Goal: Task Accomplishment & Management: Use online tool/utility

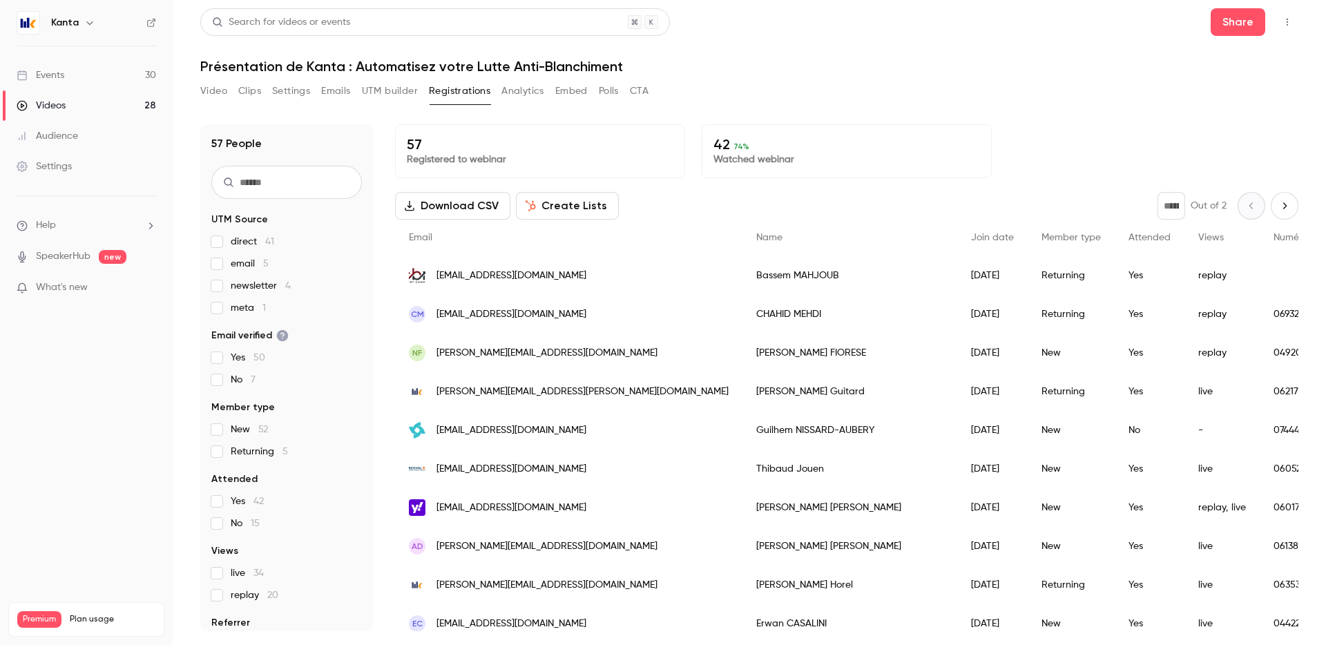
click at [133, 69] on link "Events 30" at bounding box center [86, 75] width 173 height 30
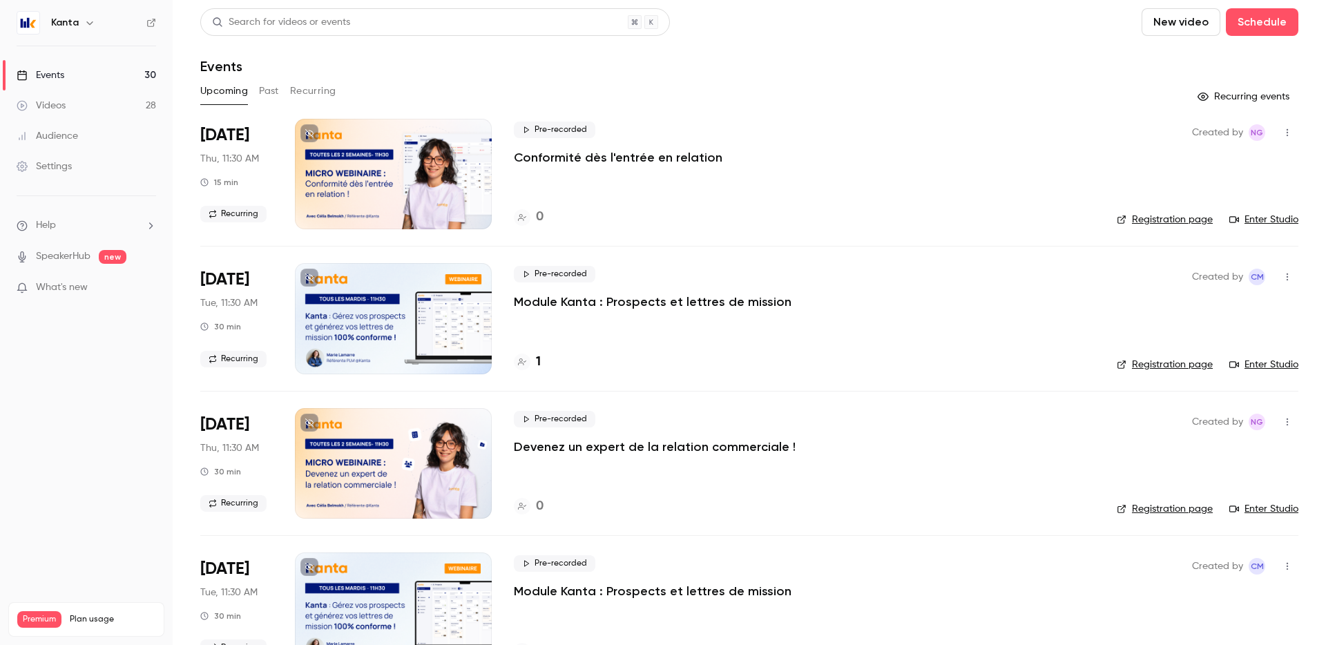
click at [310, 83] on button "Recurring" at bounding box center [313, 91] width 46 height 22
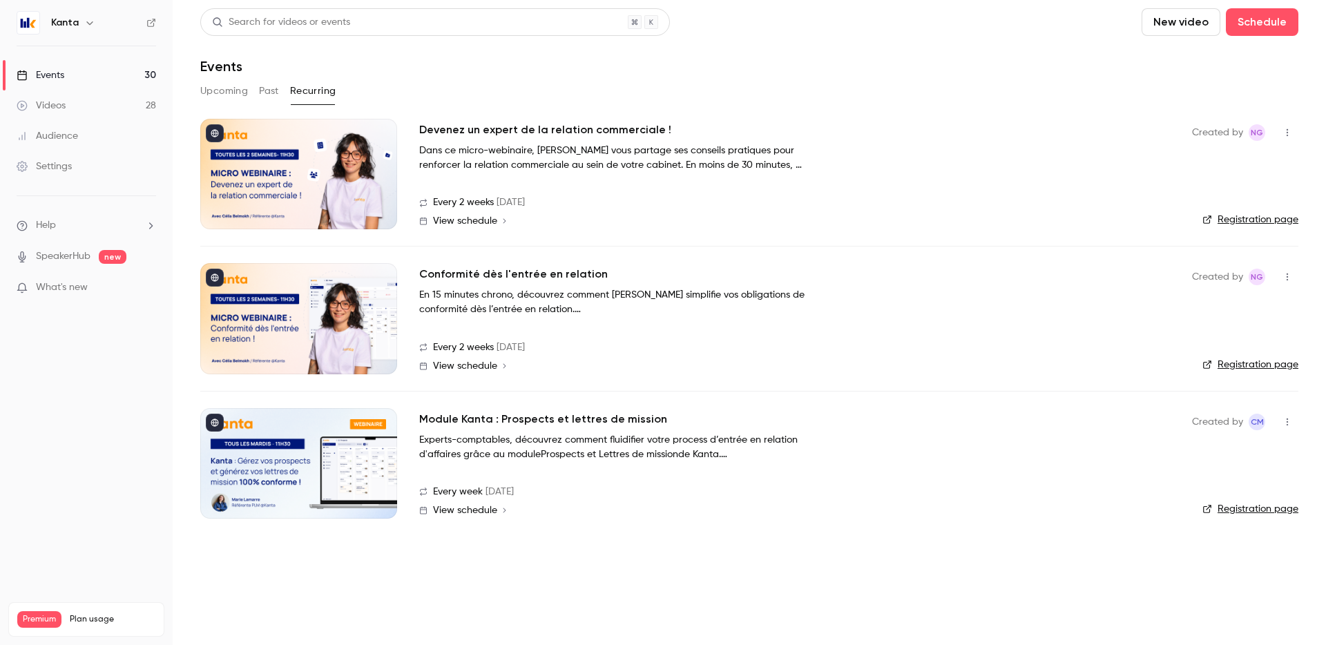
click at [344, 166] on div at bounding box center [298, 174] width 197 height 111
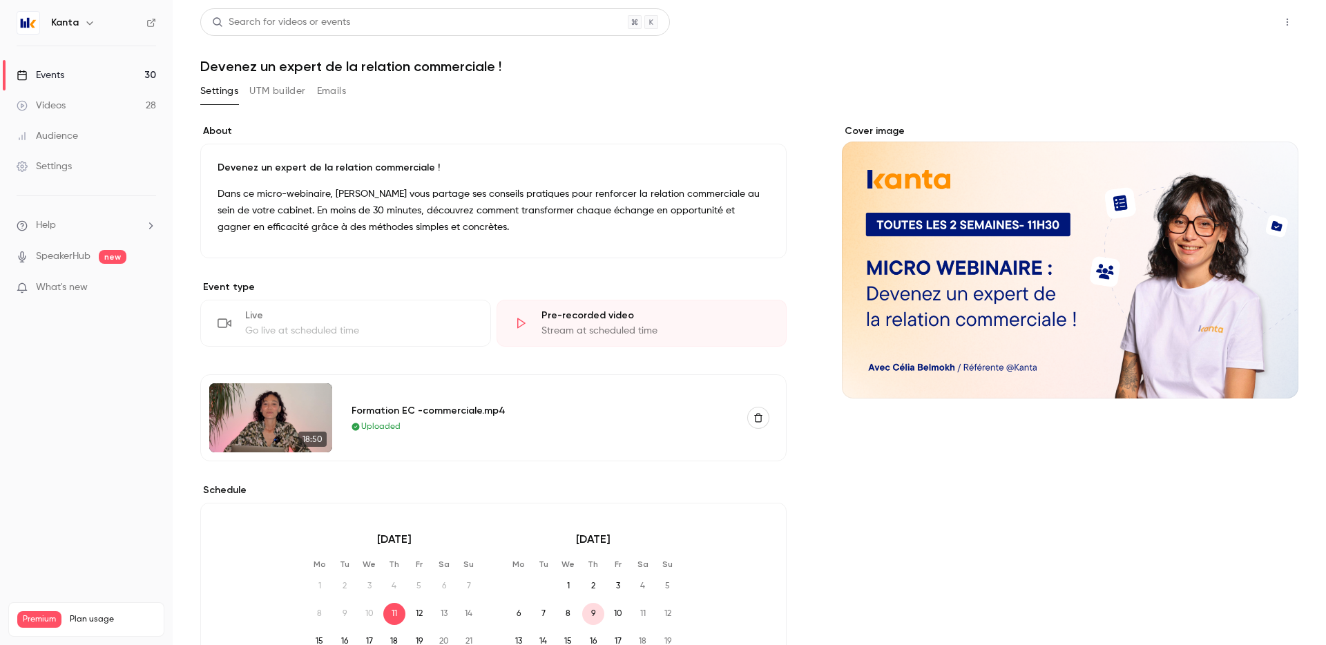
click at [1227, 21] on button "Share" at bounding box center [1238, 22] width 55 height 28
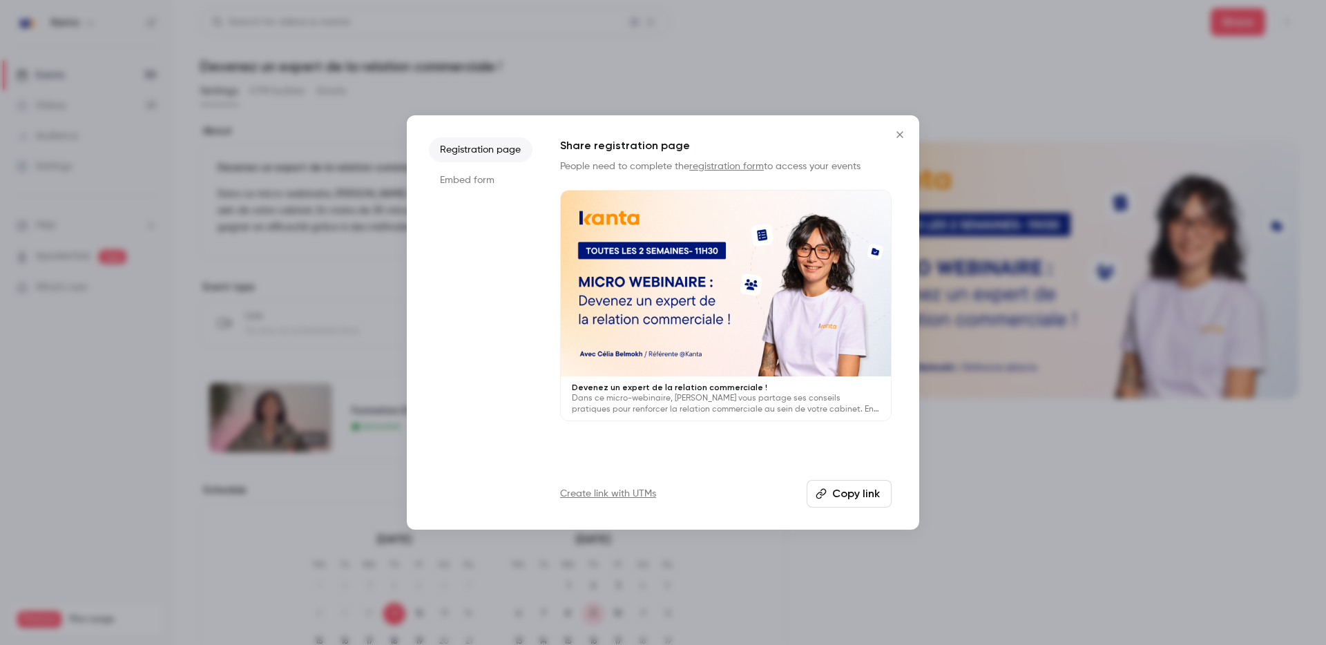
click at [830, 493] on button "Copy link" at bounding box center [849, 494] width 85 height 28
click at [898, 136] on icon "Close" at bounding box center [900, 134] width 6 height 6
click at [898, 136] on div "Cover image" at bounding box center [1070, 261] width 457 height 274
click at [0, 0] on input "Cover image" at bounding box center [0, 0] width 0 height 0
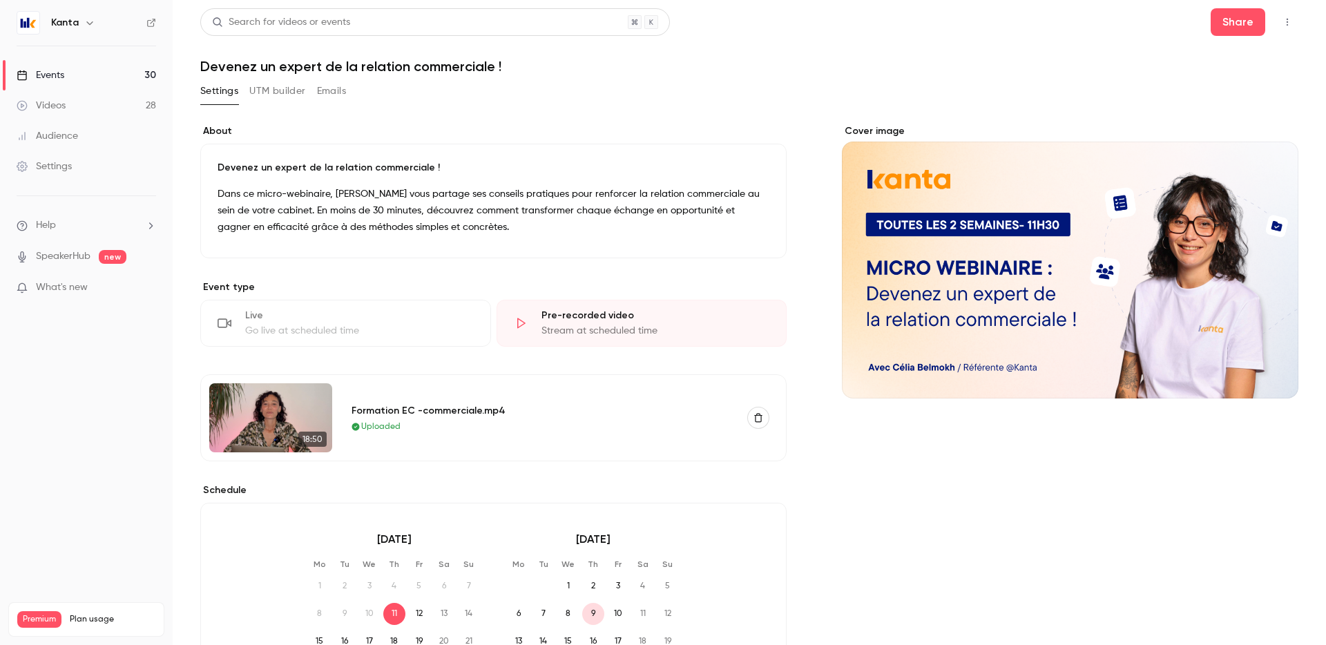
click at [287, 93] on button "UTM builder" at bounding box center [277, 91] width 56 height 22
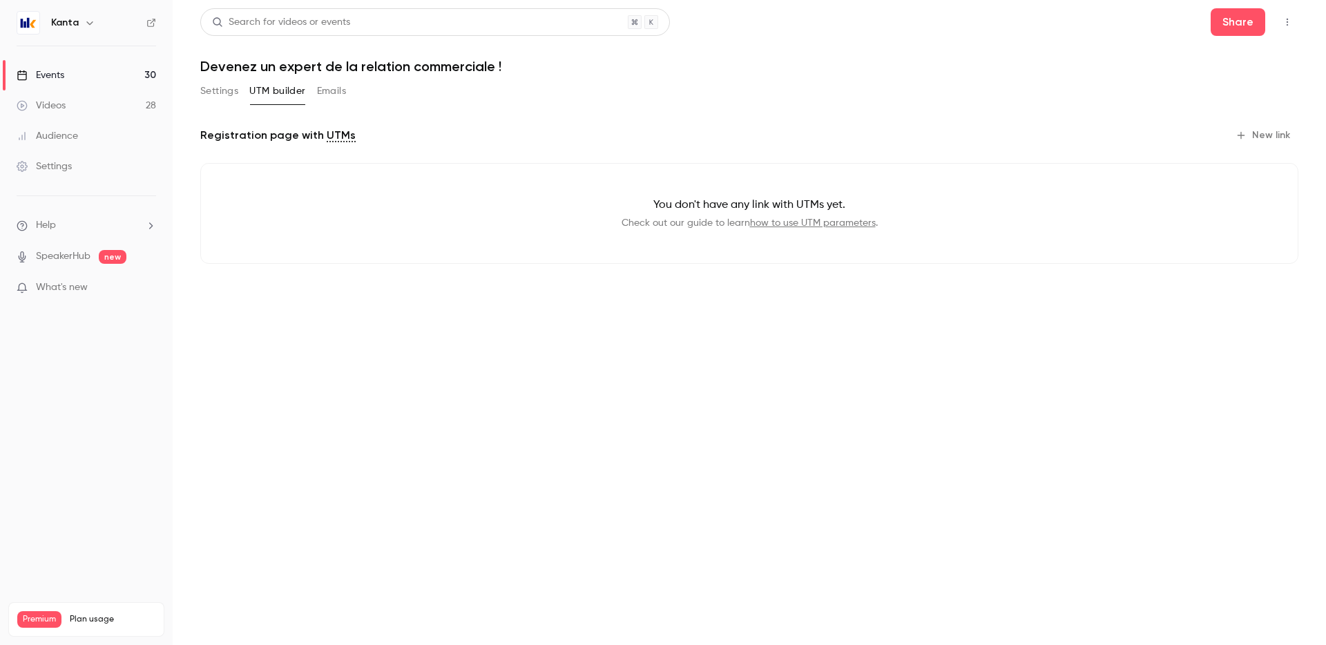
click at [411, 105] on div "Settings UTM builder Emails" at bounding box center [749, 94] width 1098 height 28
click at [192, 91] on main "Search for videos or events Share Devenez un expert de la relation commerciale …" at bounding box center [750, 322] width 1154 height 645
click at [208, 91] on button "Settings" at bounding box center [219, 91] width 38 height 22
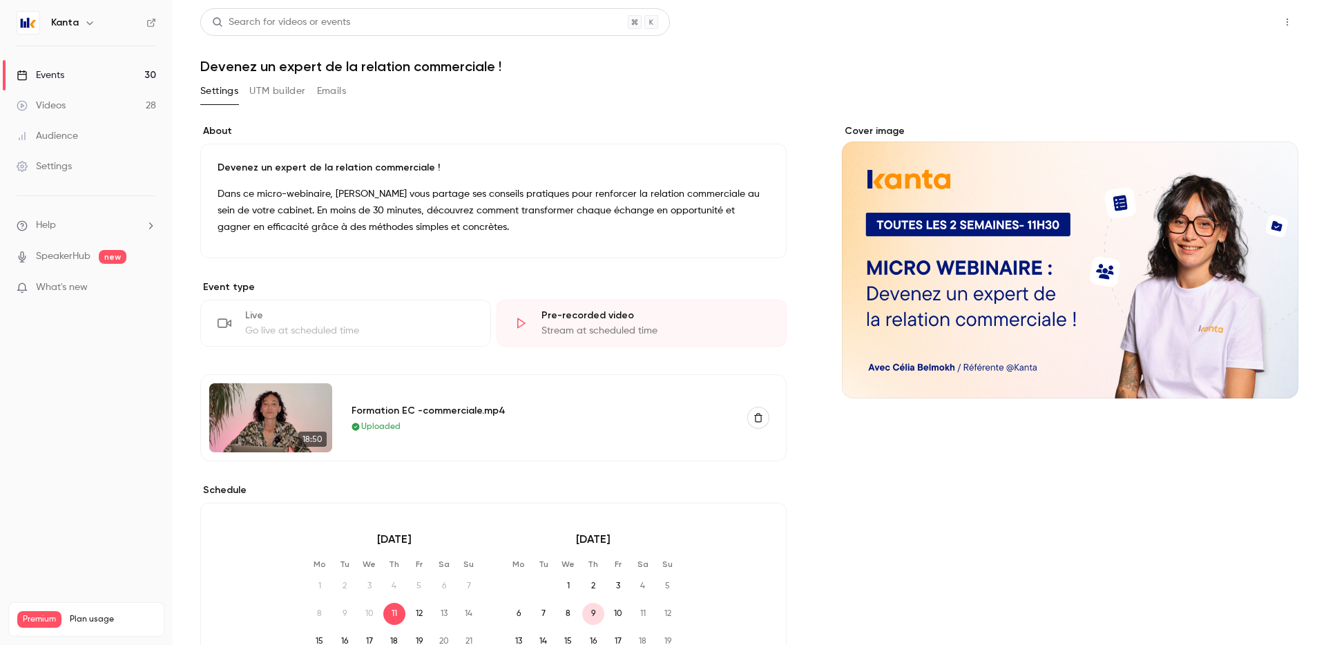
click at [1226, 19] on button "Share" at bounding box center [1238, 22] width 55 height 28
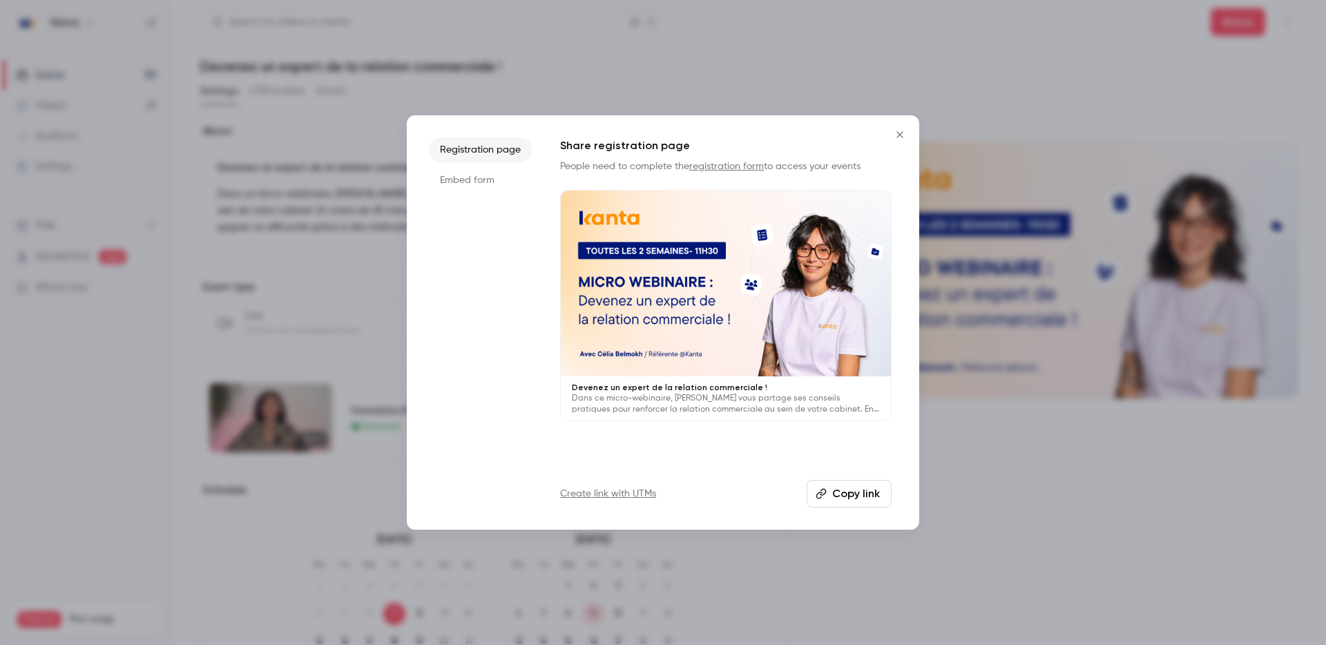
click at [489, 181] on li "Embed form" at bounding box center [481, 180] width 104 height 25
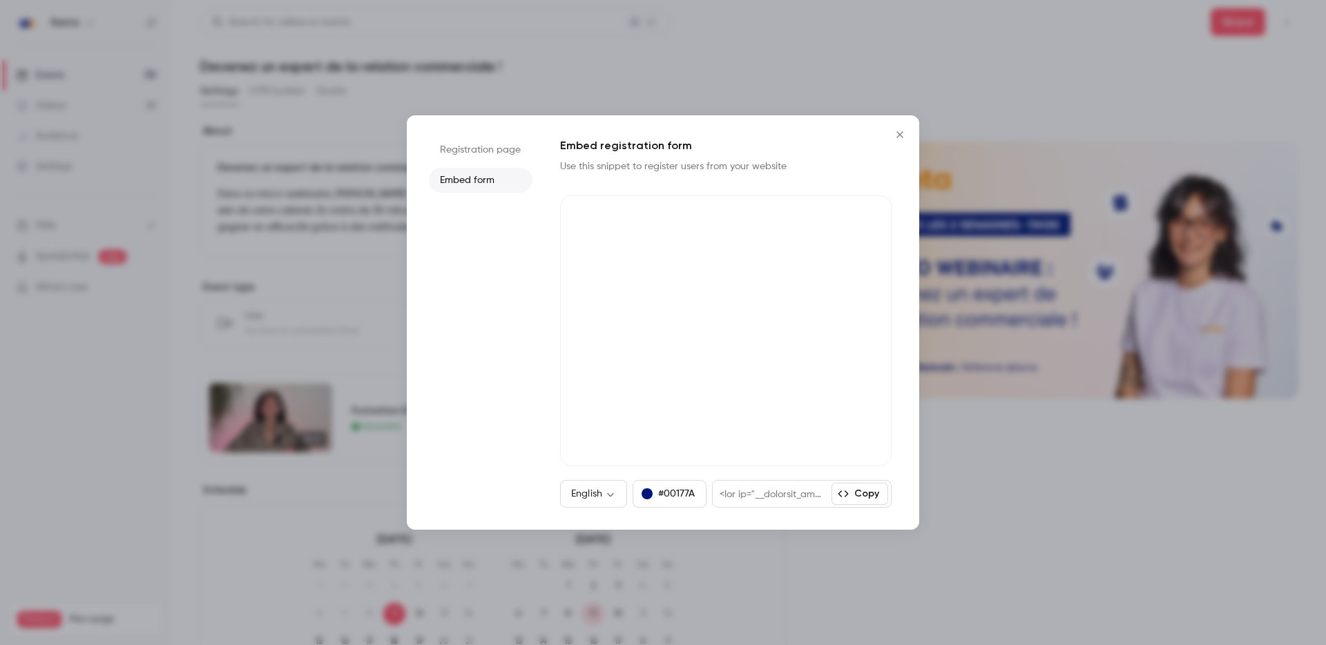
click at [485, 152] on li "Registration page" at bounding box center [481, 149] width 104 height 25
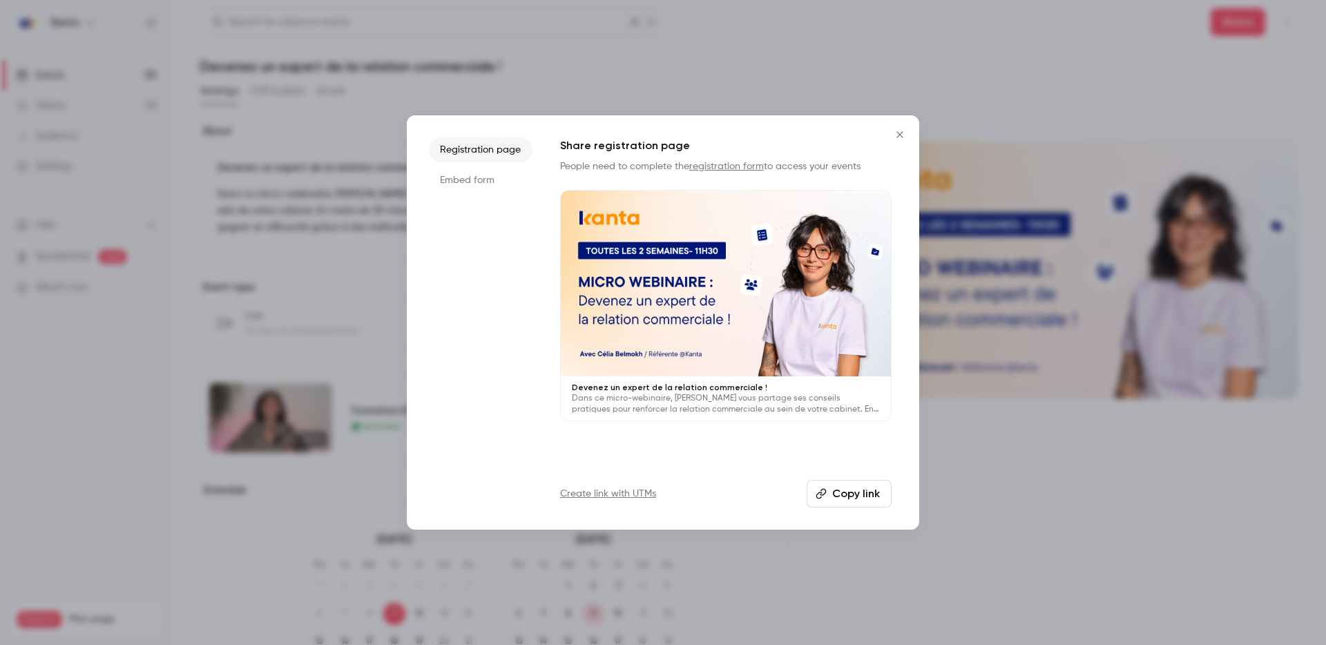
click at [618, 491] on link "Create link with UTMs" at bounding box center [608, 494] width 96 height 14
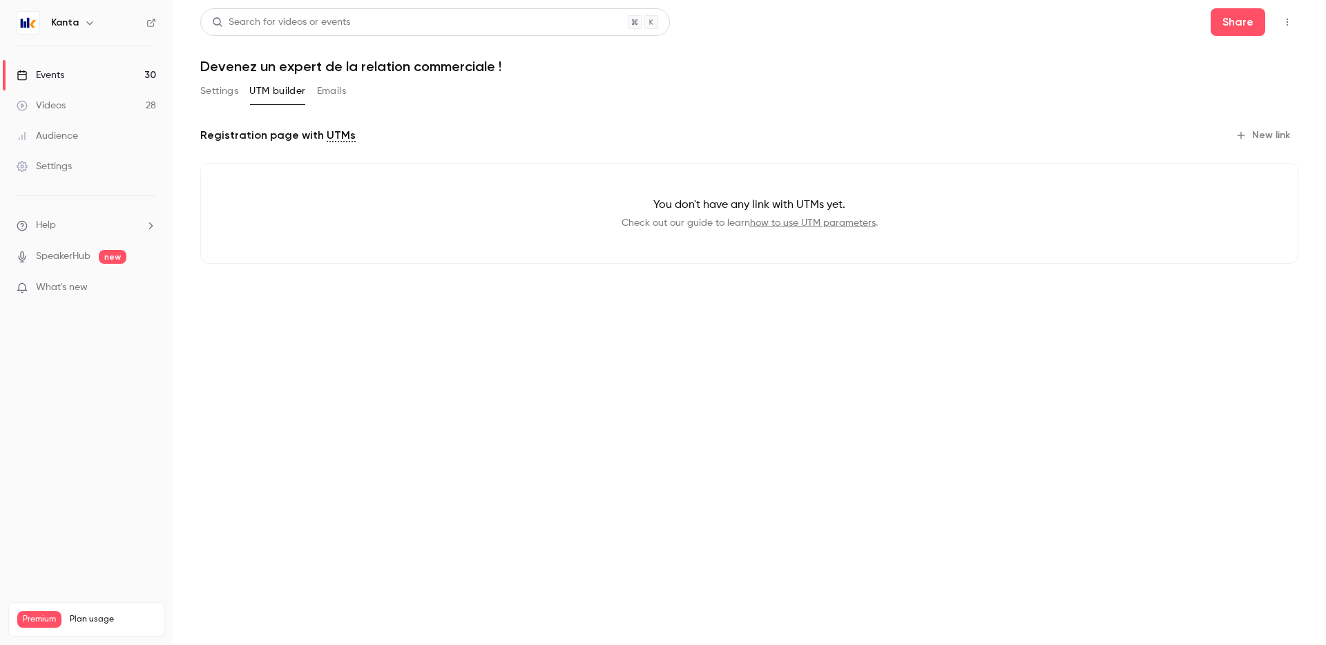
click at [1256, 133] on button "New link" at bounding box center [1264, 135] width 68 height 22
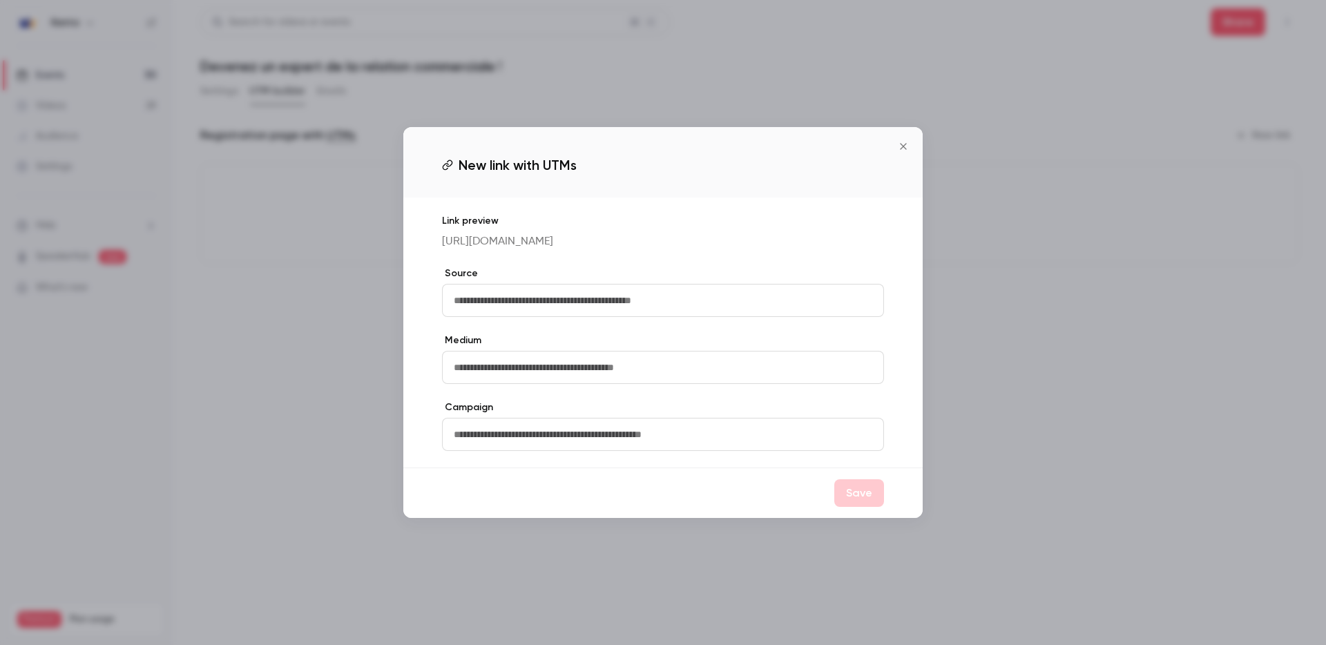
click at [553, 308] on input "text" at bounding box center [663, 300] width 442 height 33
type input "********"
click at [533, 383] on input "text" at bounding box center [663, 367] width 442 height 33
type input "******"
click at [529, 450] on input "text" at bounding box center [663, 434] width 442 height 33
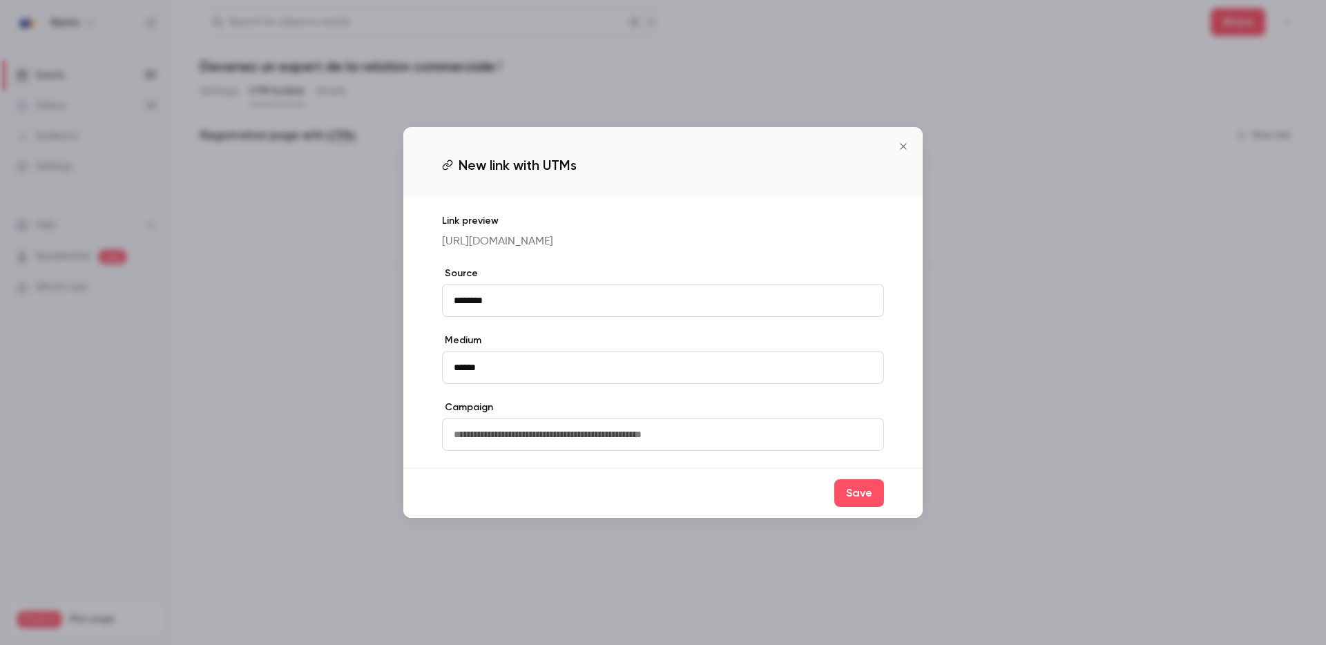
type input "**********"
click at [857, 500] on button "Save" at bounding box center [859, 493] width 50 height 28
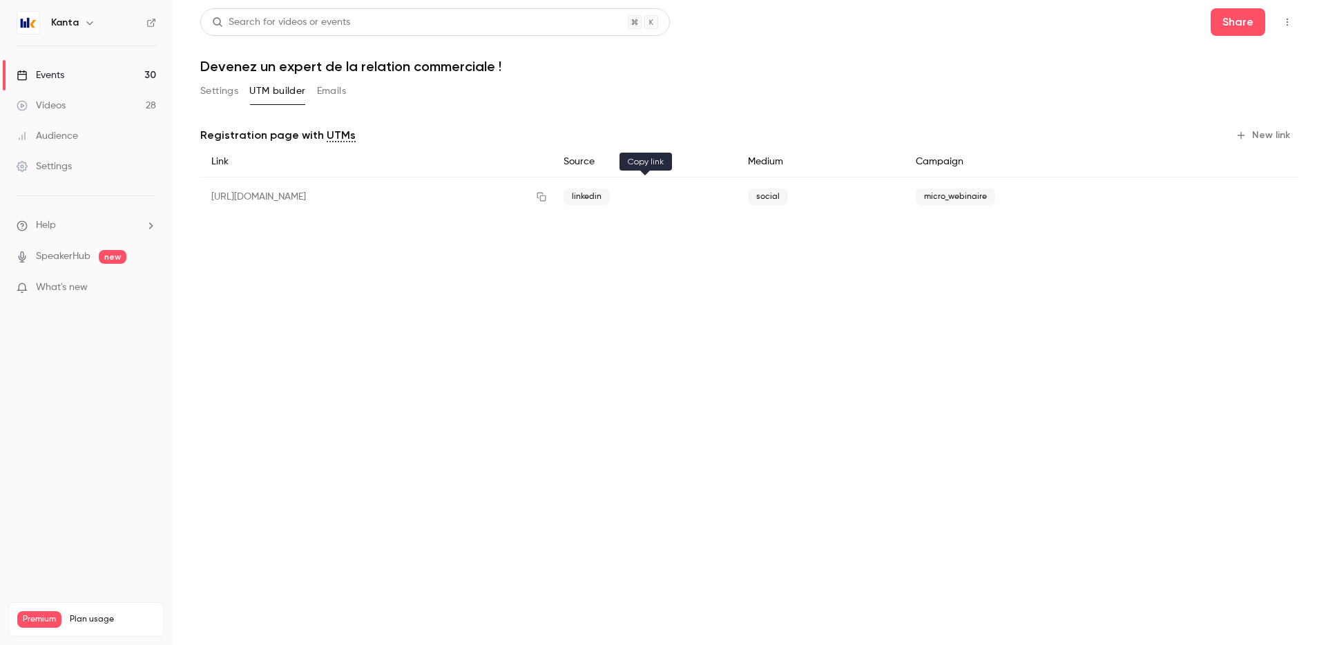
click at [547, 196] on icon "button" at bounding box center [541, 197] width 11 height 10
click at [210, 90] on button "Settings" at bounding box center [219, 91] width 38 height 22
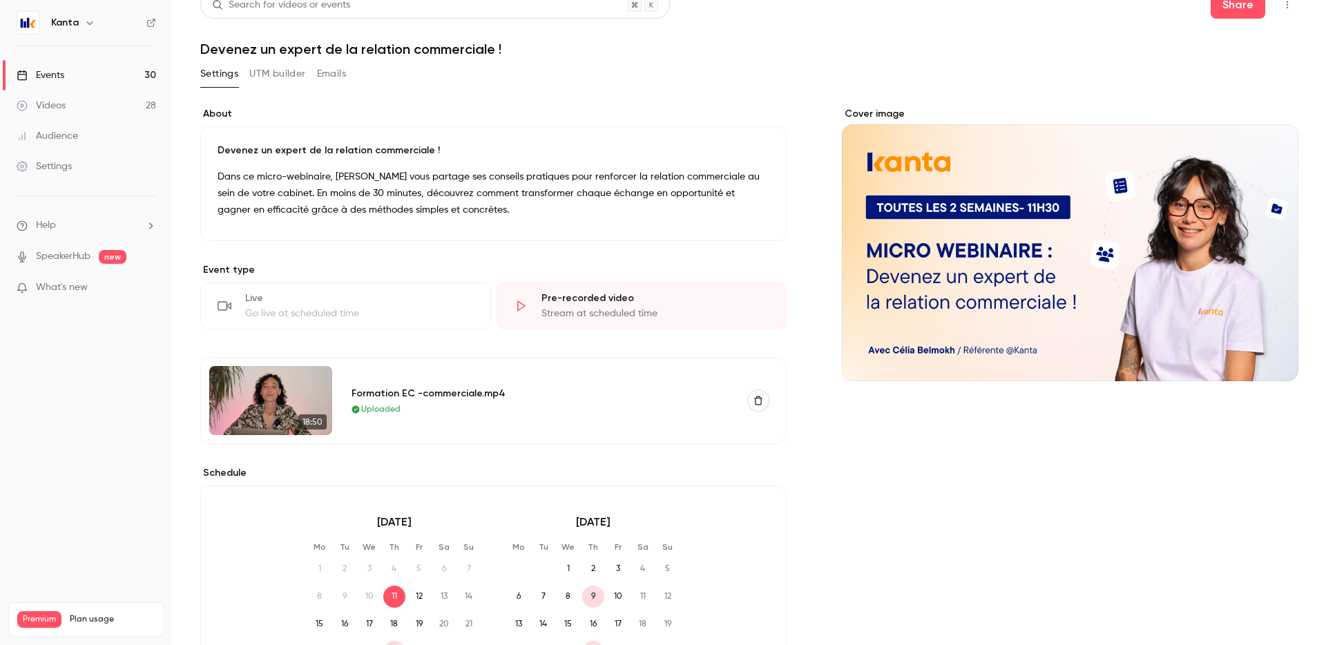
scroll to position [8, 0]
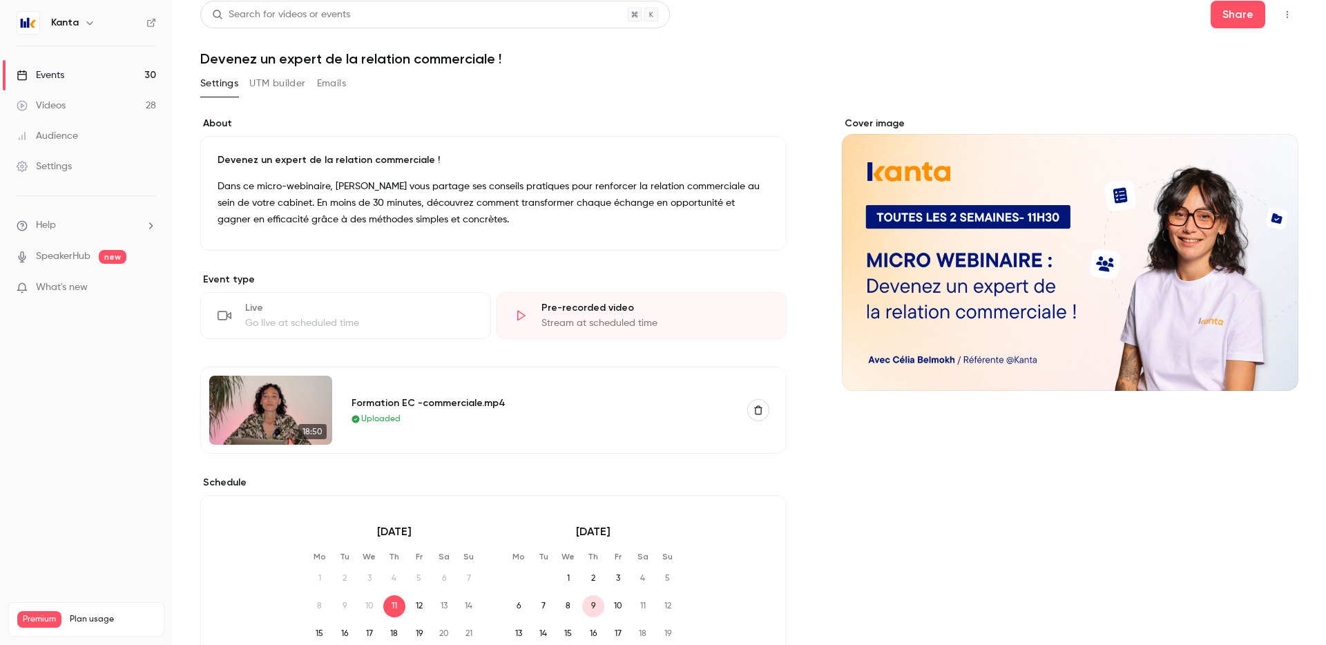
click at [124, 68] on link "Events 30" at bounding box center [86, 75] width 173 height 30
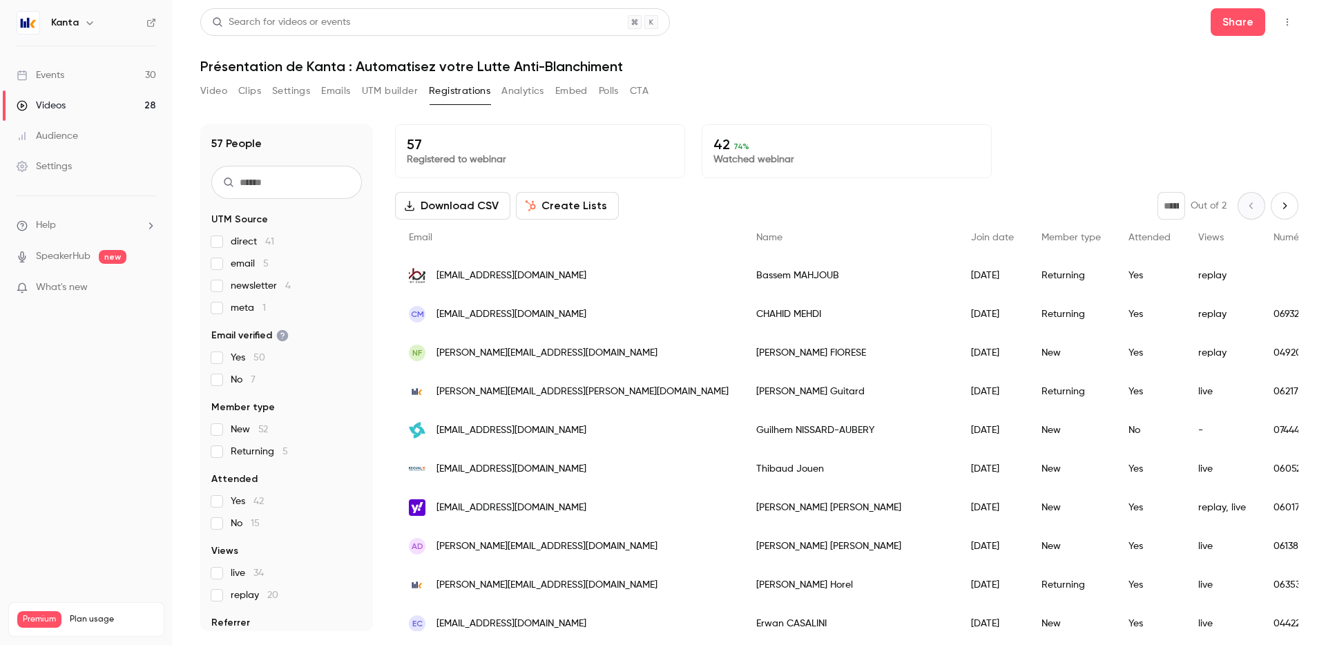
click at [126, 66] on link "Events 30" at bounding box center [86, 75] width 173 height 30
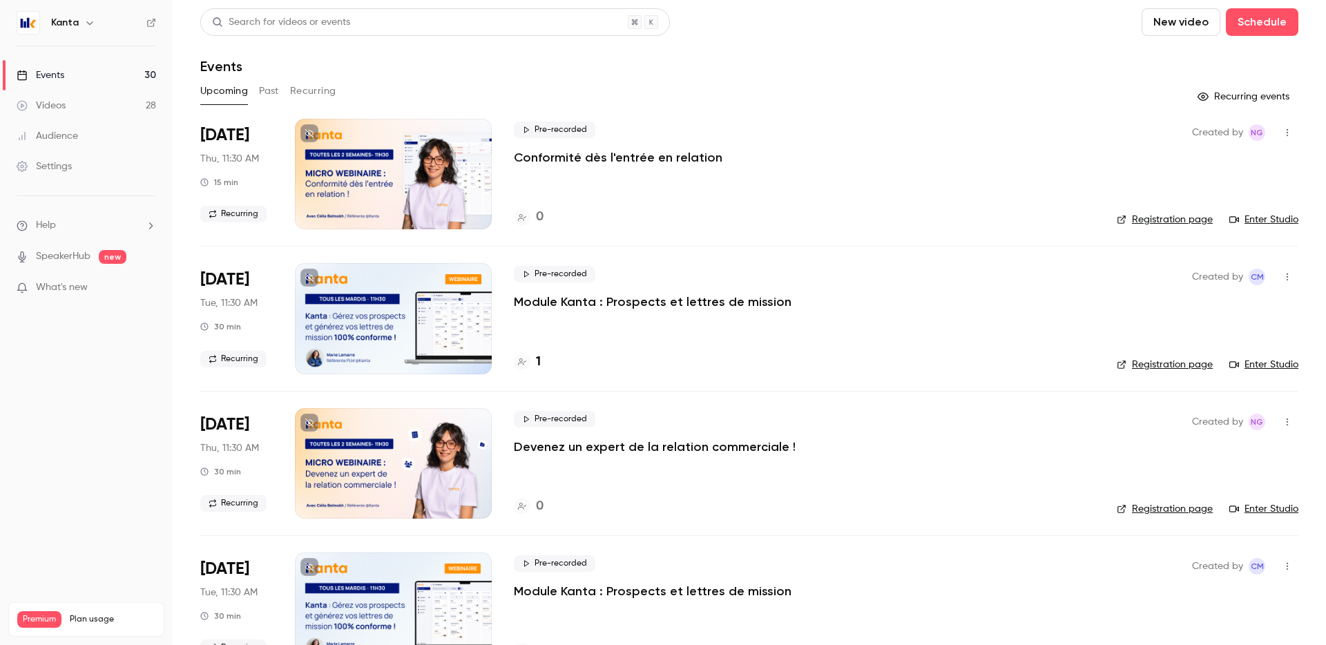
click at [310, 82] on button "Recurring" at bounding box center [313, 91] width 46 height 22
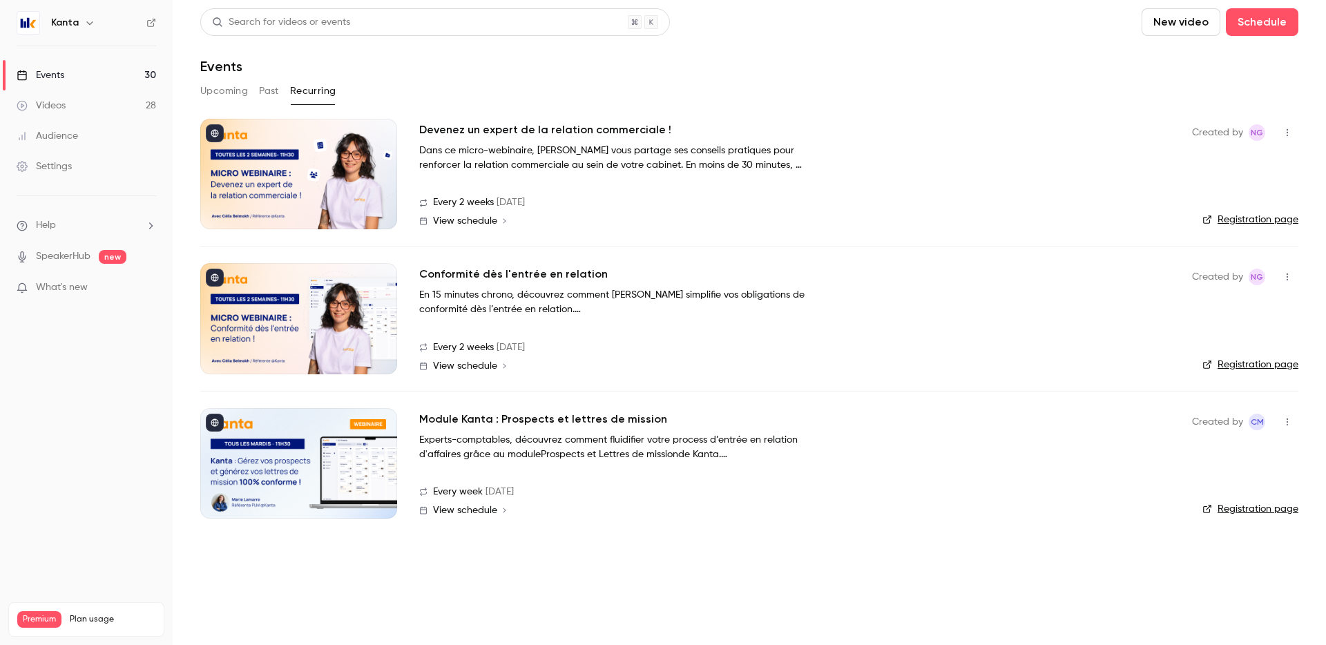
click at [361, 184] on div at bounding box center [298, 174] width 197 height 111
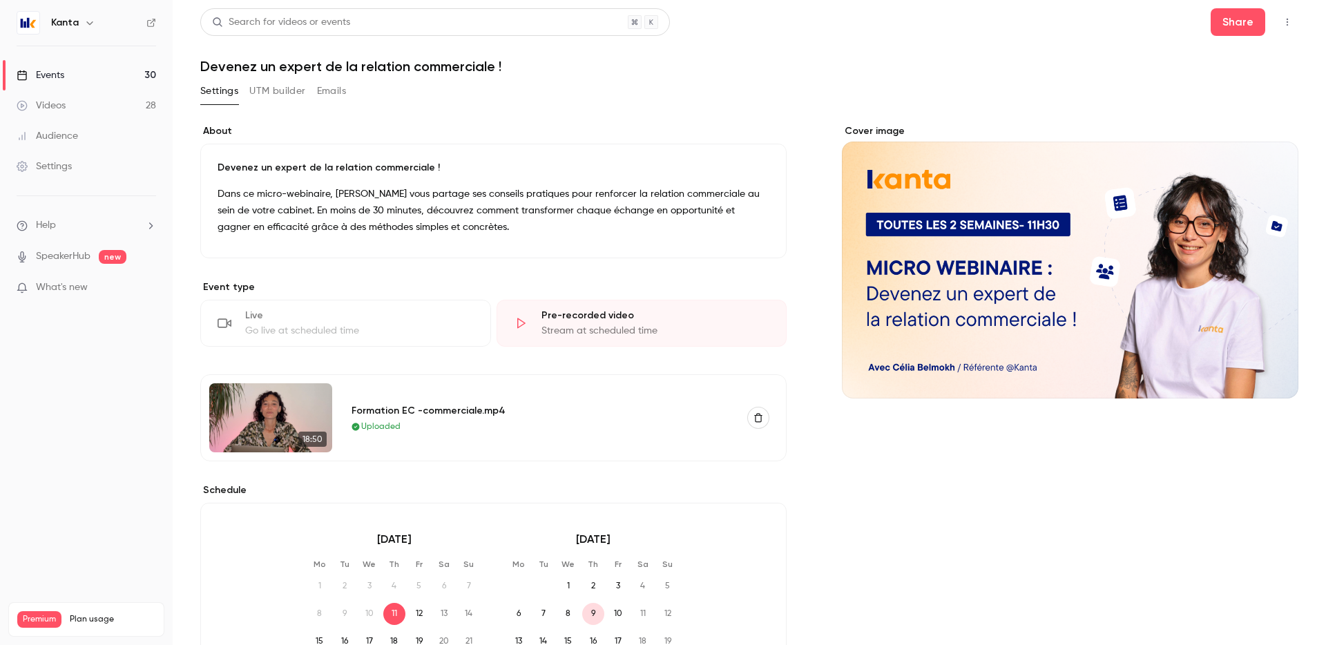
click at [104, 70] on link "Events 30" at bounding box center [86, 75] width 173 height 30
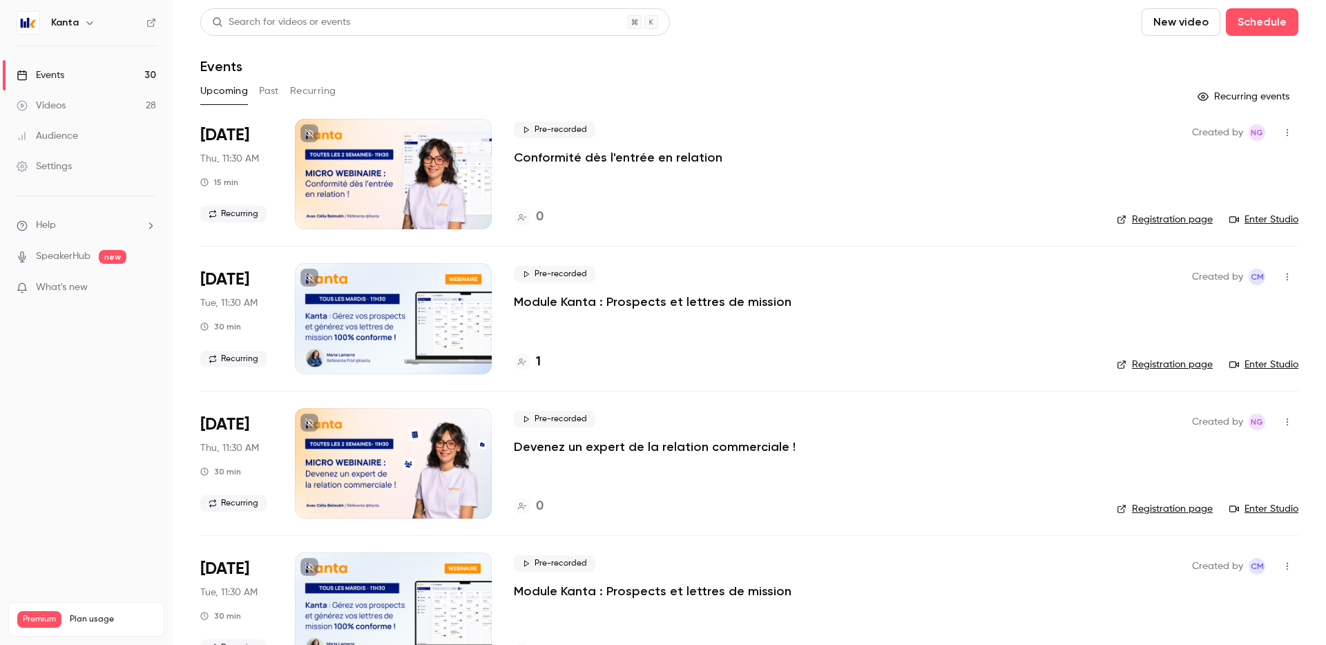
click at [316, 90] on button "Recurring" at bounding box center [313, 91] width 46 height 22
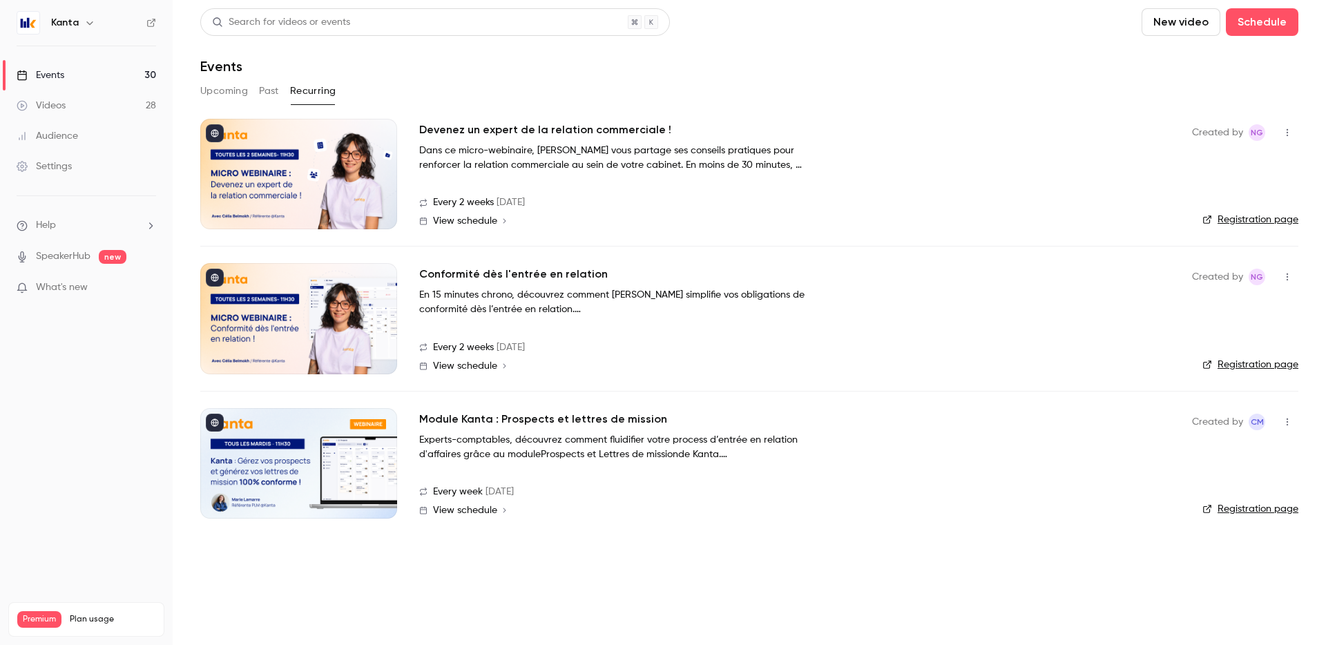
click at [344, 169] on div at bounding box center [298, 174] width 197 height 111
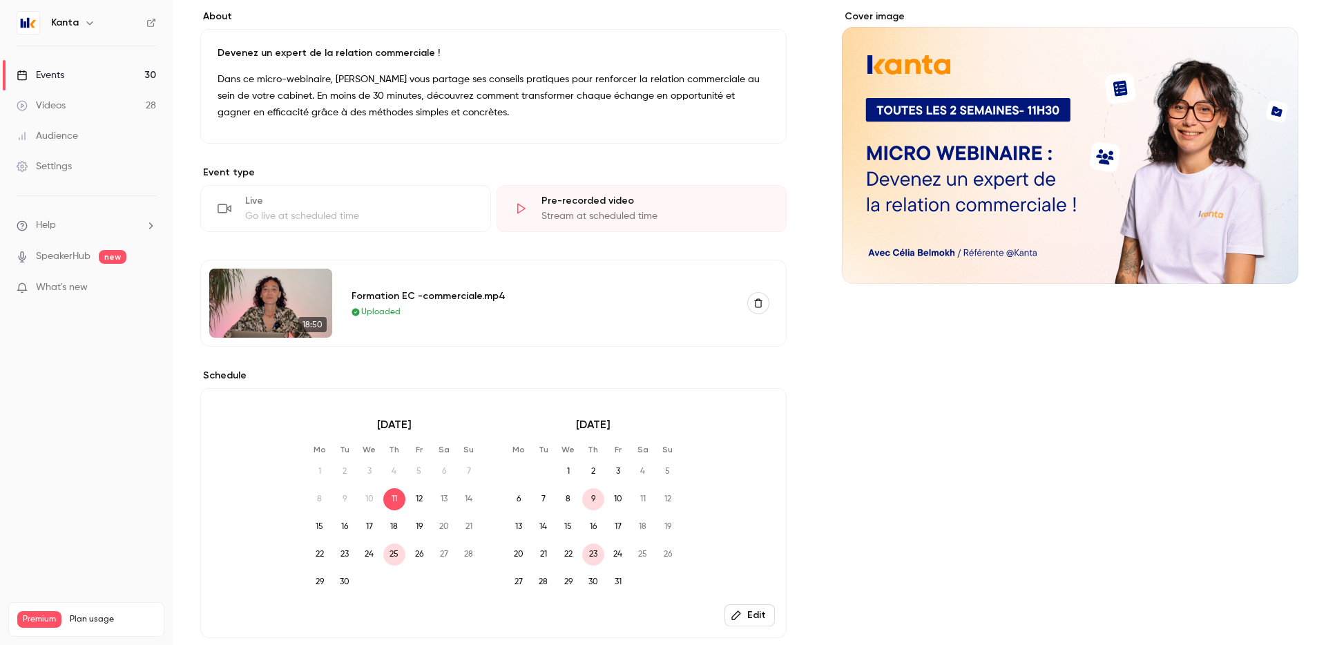
scroll to position [111, 0]
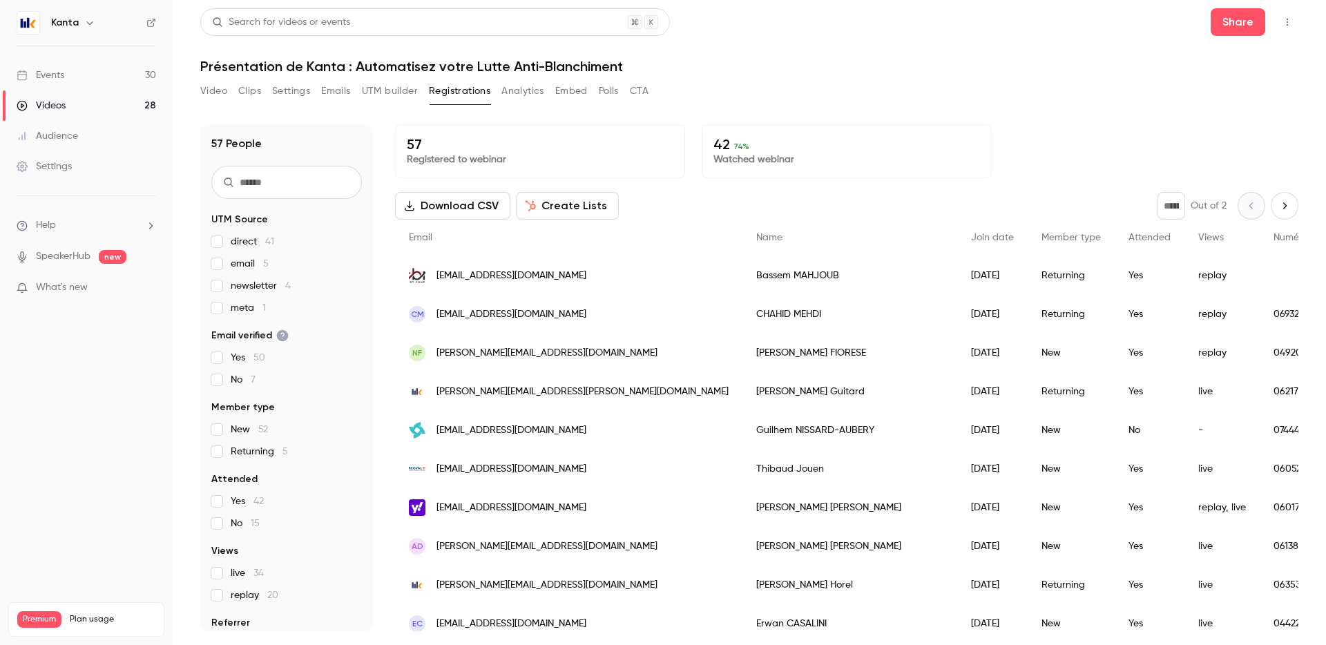
click at [71, 72] on link "Events 30" at bounding box center [86, 75] width 173 height 30
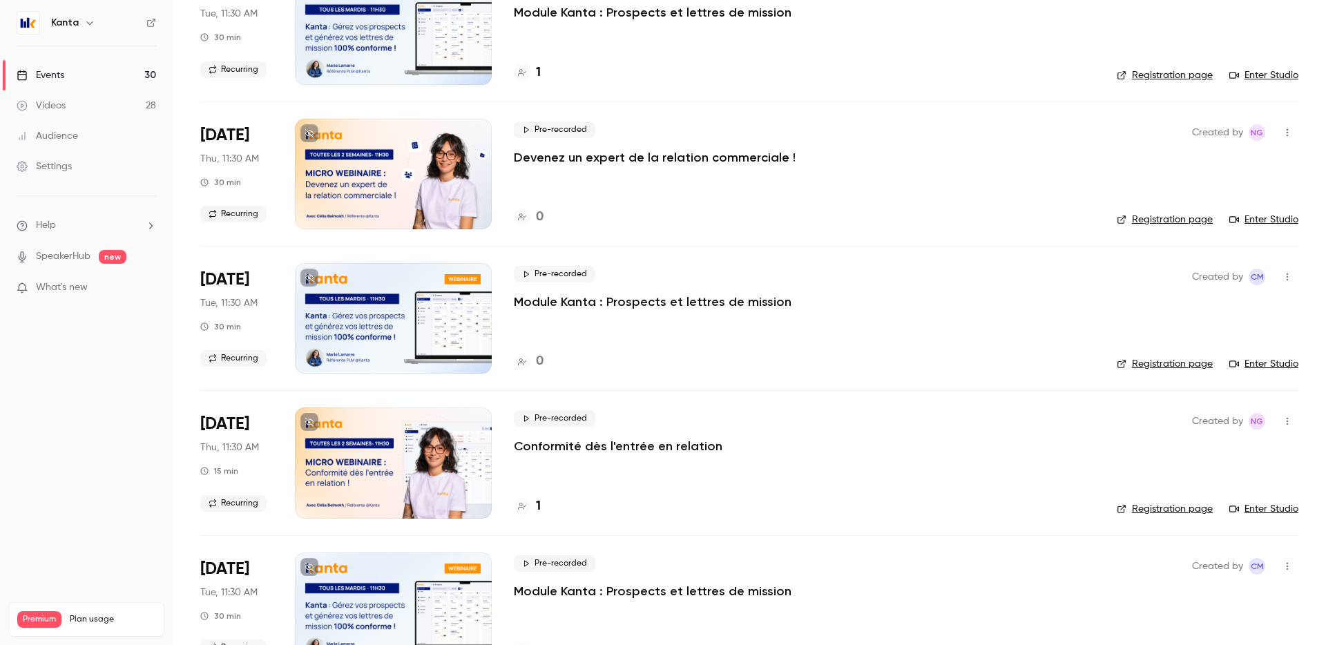
scroll to position [291, 0]
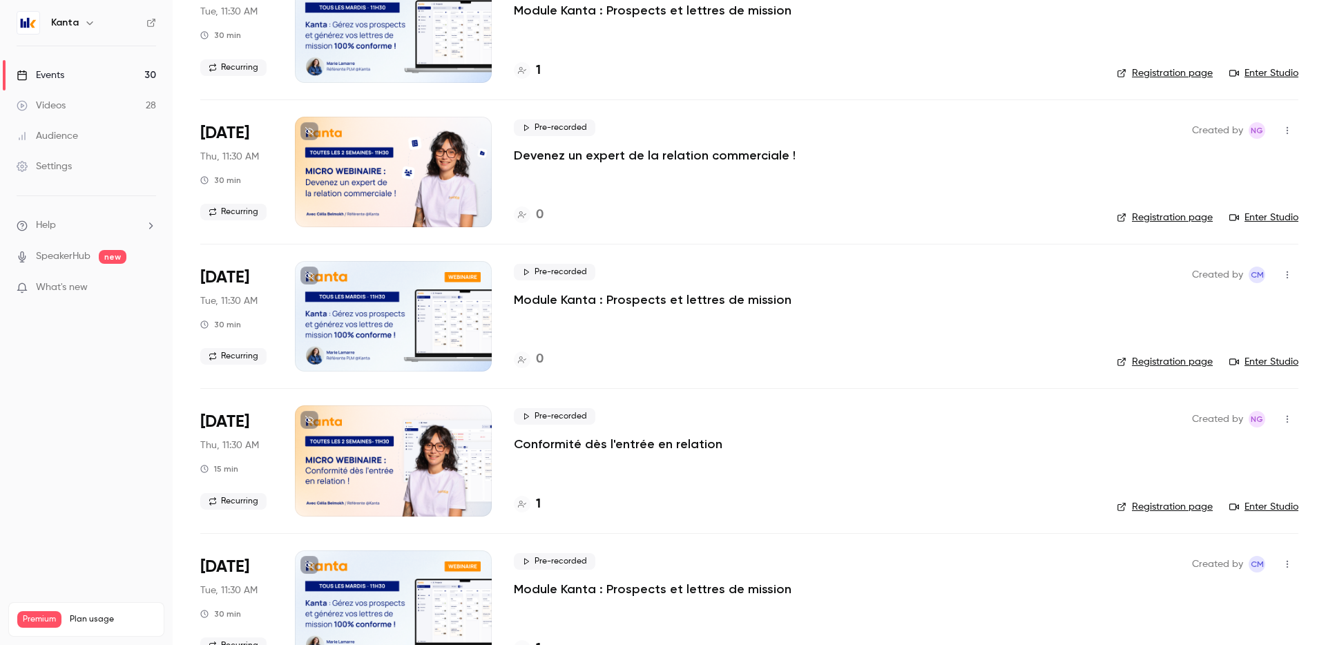
click at [543, 497] on div "1" at bounding box center [804, 504] width 581 height 19
click at [539, 506] on h4 "1" at bounding box center [538, 504] width 5 height 19
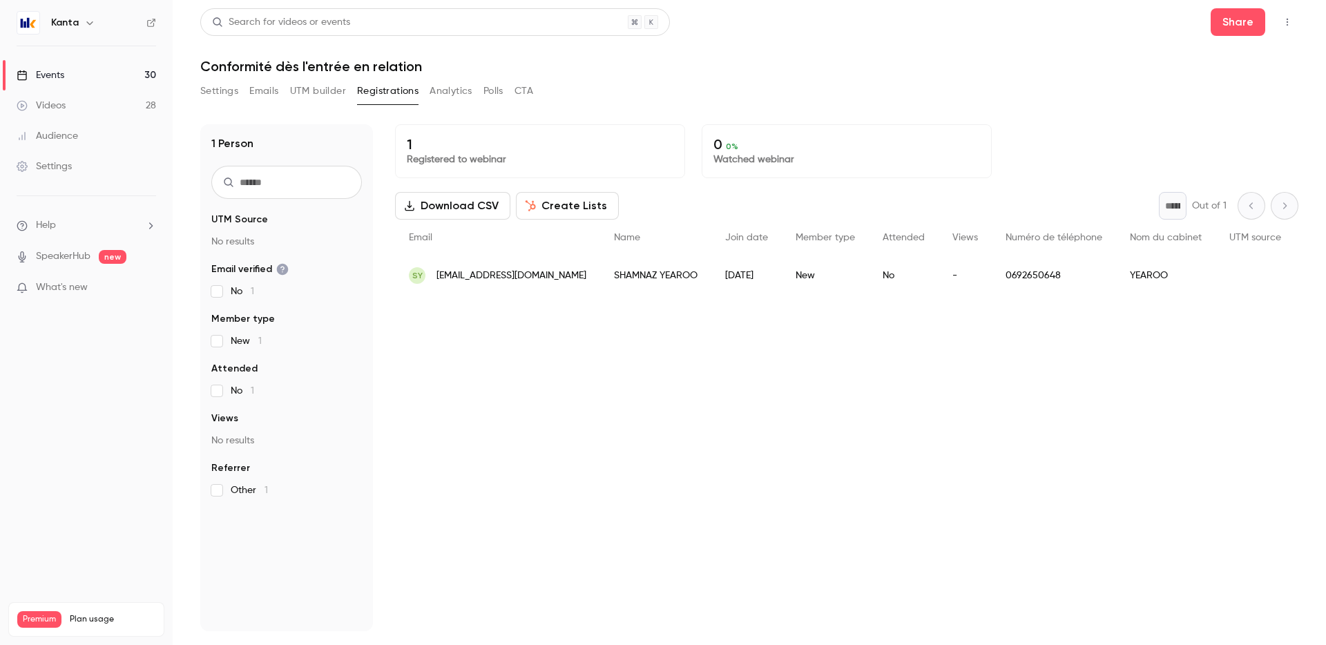
click at [101, 71] on link "Events 30" at bounding box center [86, 75] width 173 height 30
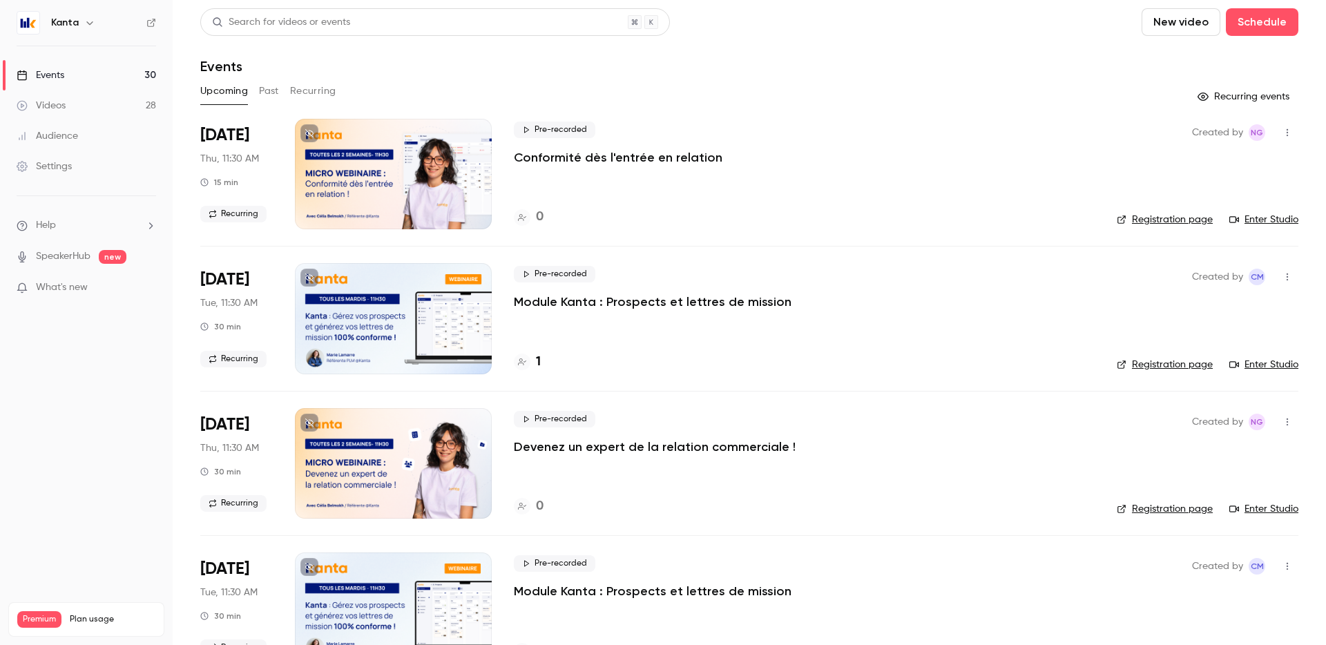
click at [86, 21] on icon "button" at bounding box center [89, 22] width 11 height 11
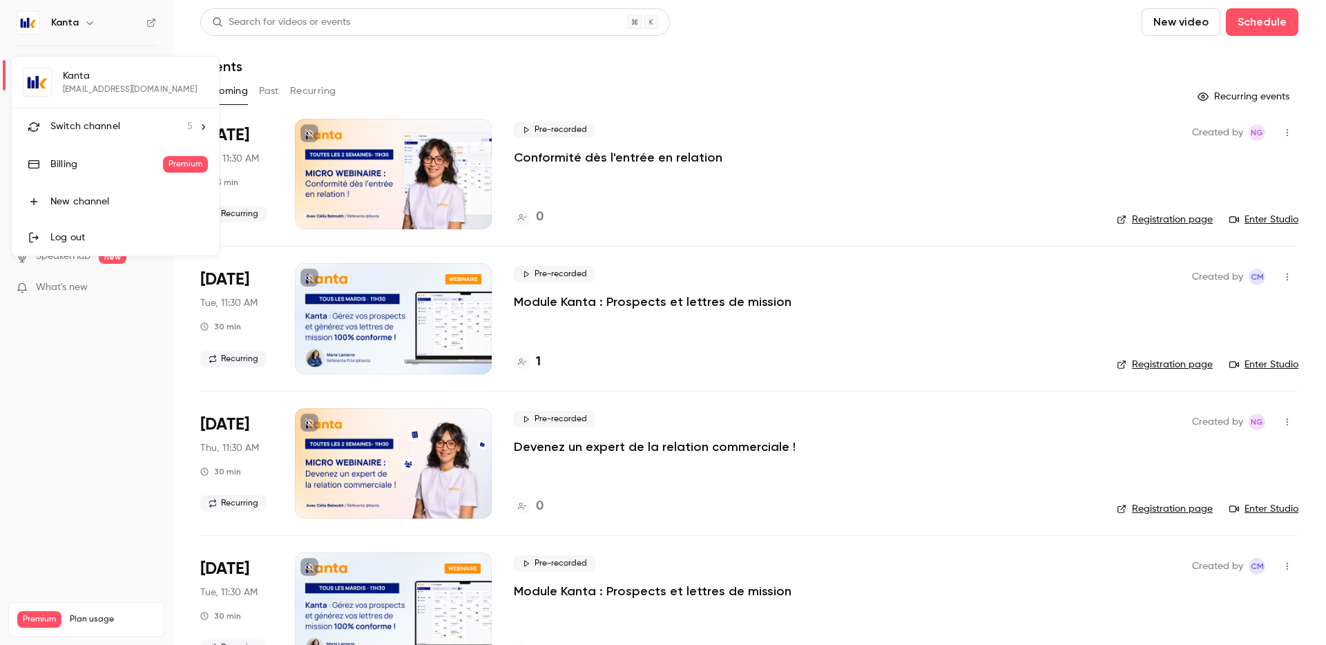
click at [115, 125] on span "Switch channel" at bounding box center [85, 127] width 70 height 15
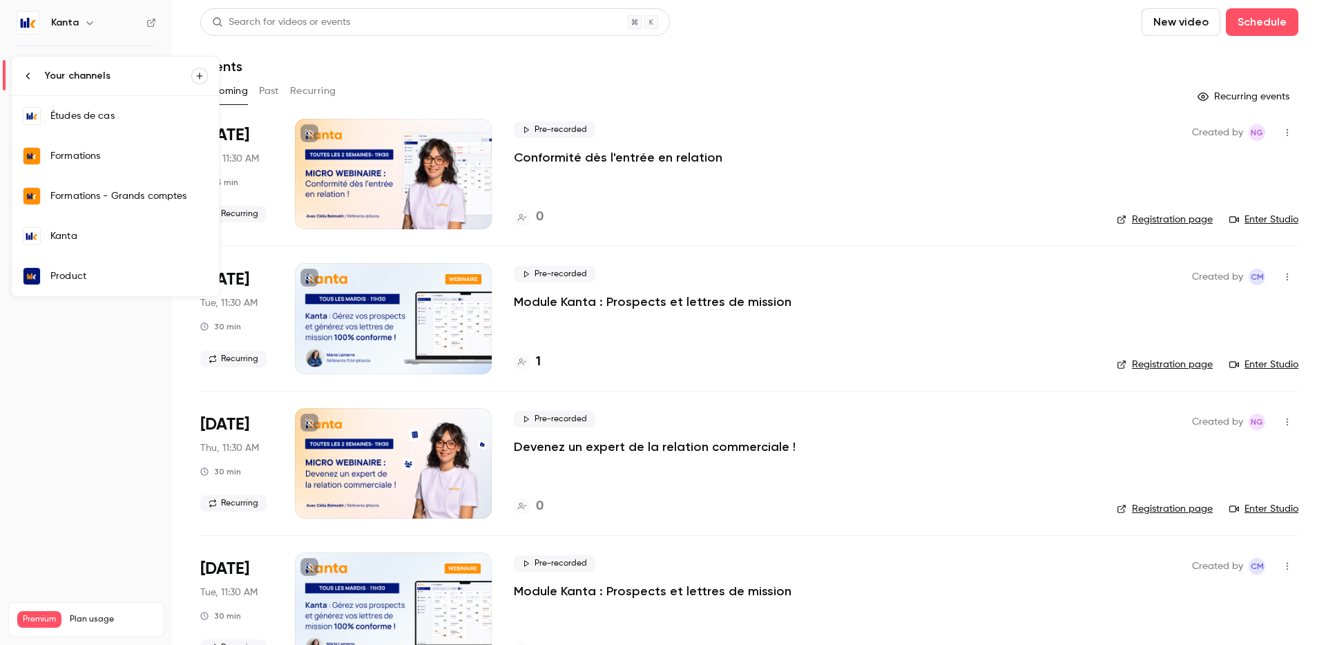
click at [886, 178] on div at bounding box center [663, 322] width 1326 height 645
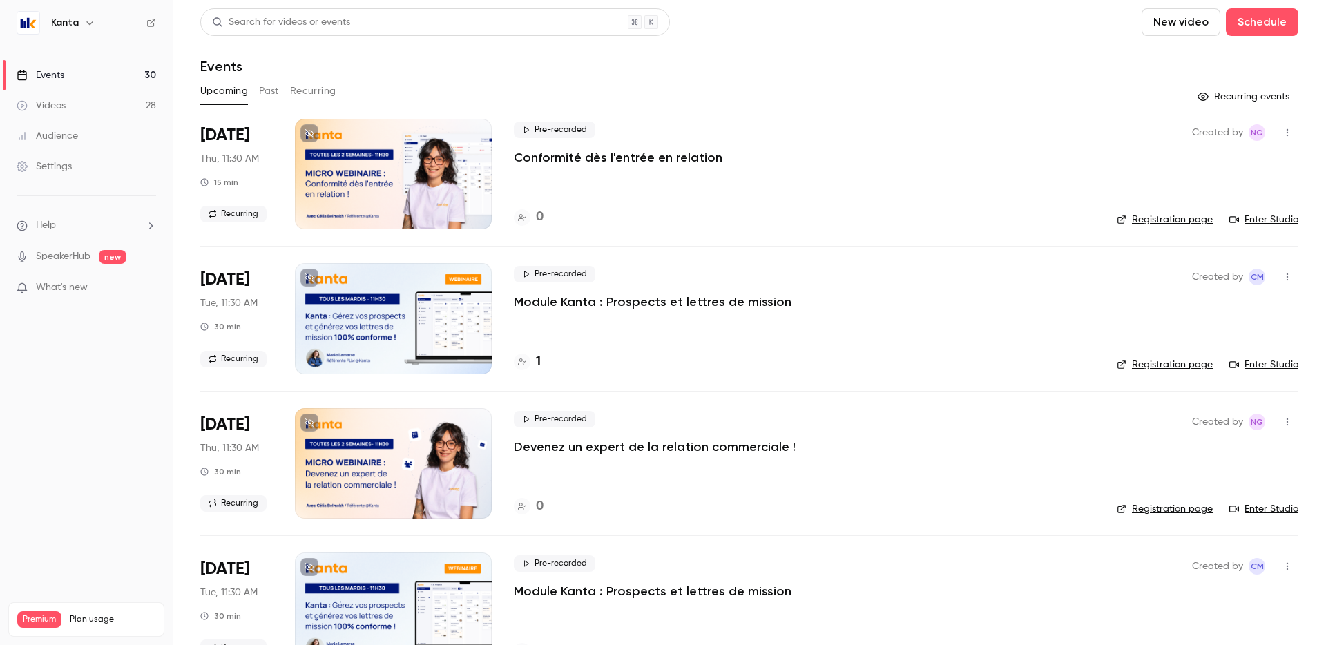
click at [86, 23] on icon "button" at bounding box center [89, 22] width 6 height 3
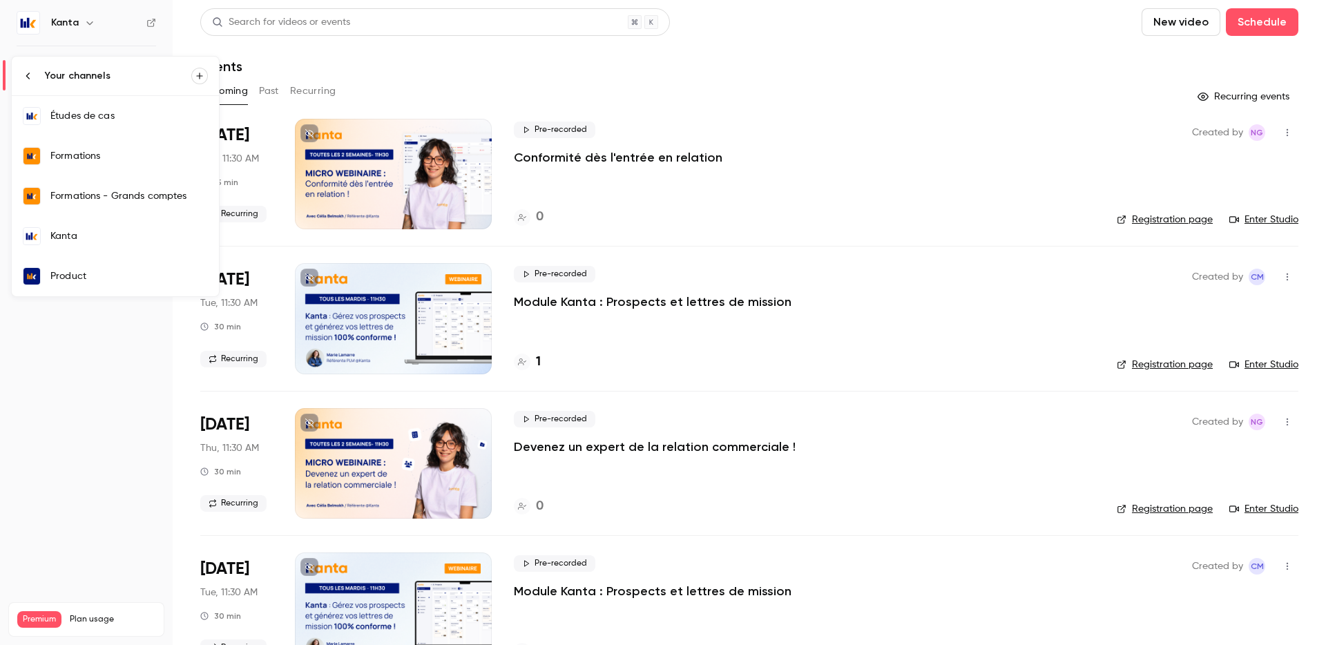
click at [86, 23] on div at bounding box center [663, 322] width 1326 height 645
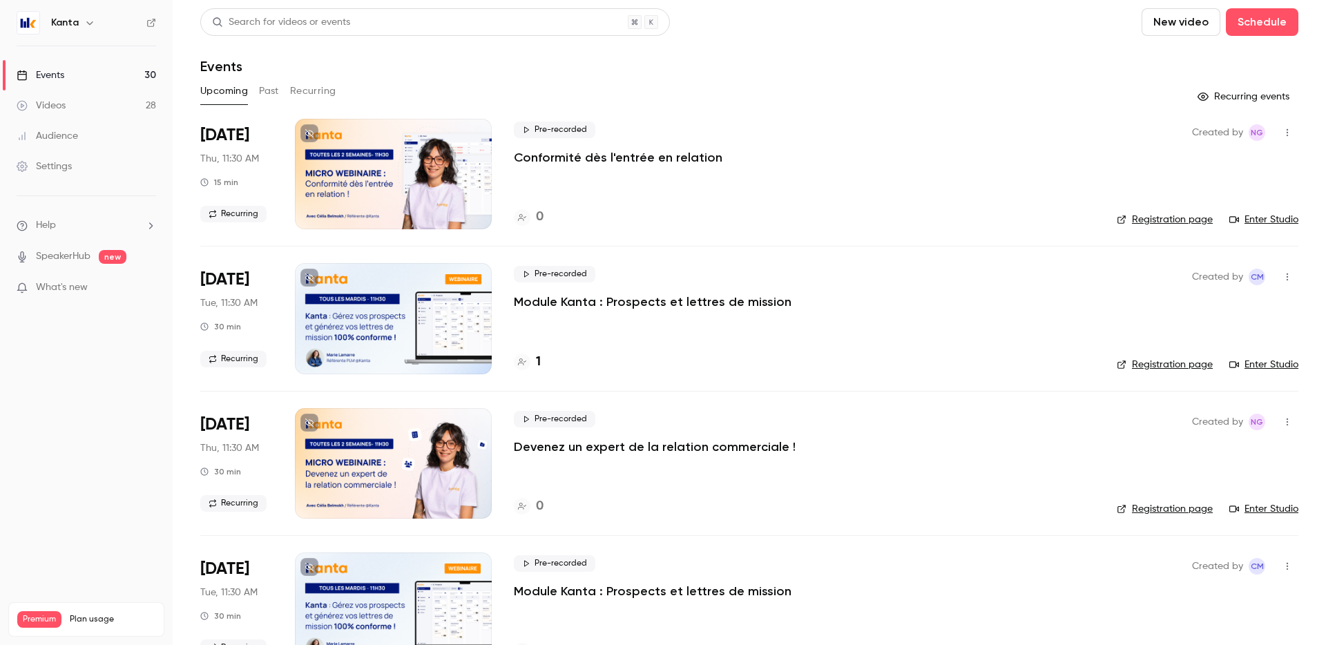
click at [72, 22] on h6 "Kanta" at bounding box center [65, 23] width 28 height 14
click at [33, 19] on img at bounding box center [28, 23] width 22 height 22
click at [72, 28] on h6 "Kanta" at bounding box center [65, 23] width 28 height 14
click at [325, 93] on button "Recurring" at bounding box center [313, 91] width 46 height 22
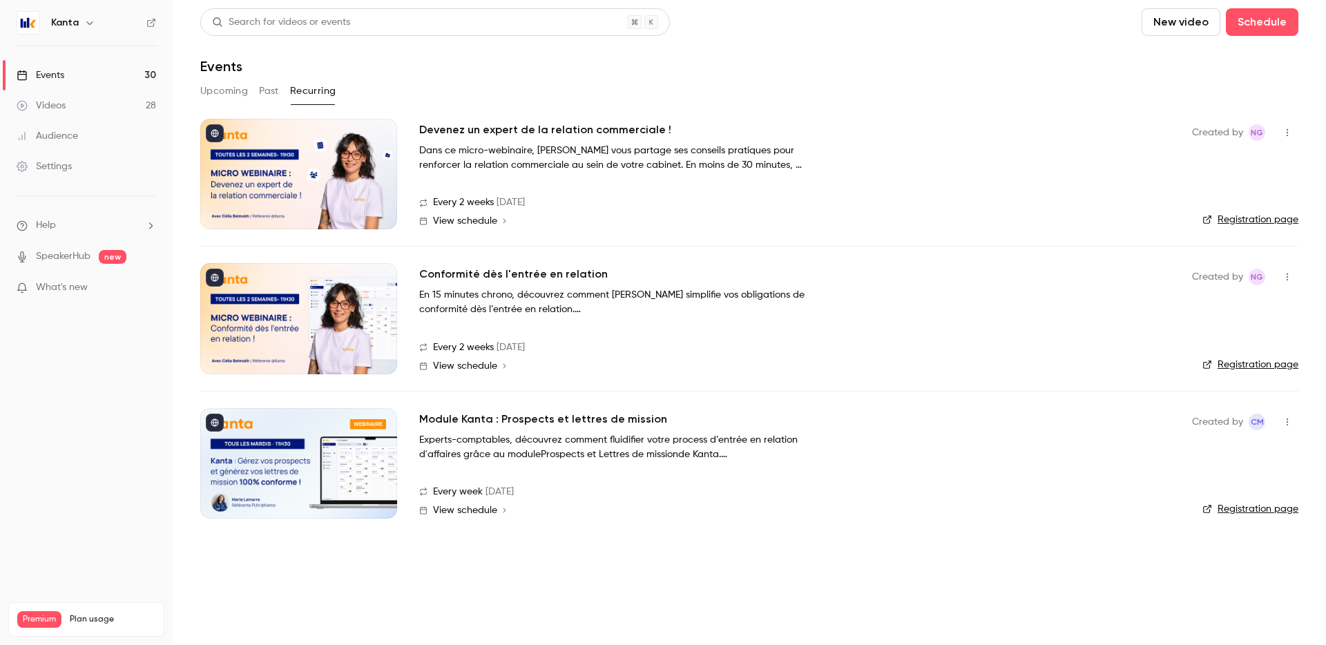
click at [267, 88] on button "Past" at bounding box center [269, 91] width 20 height 22
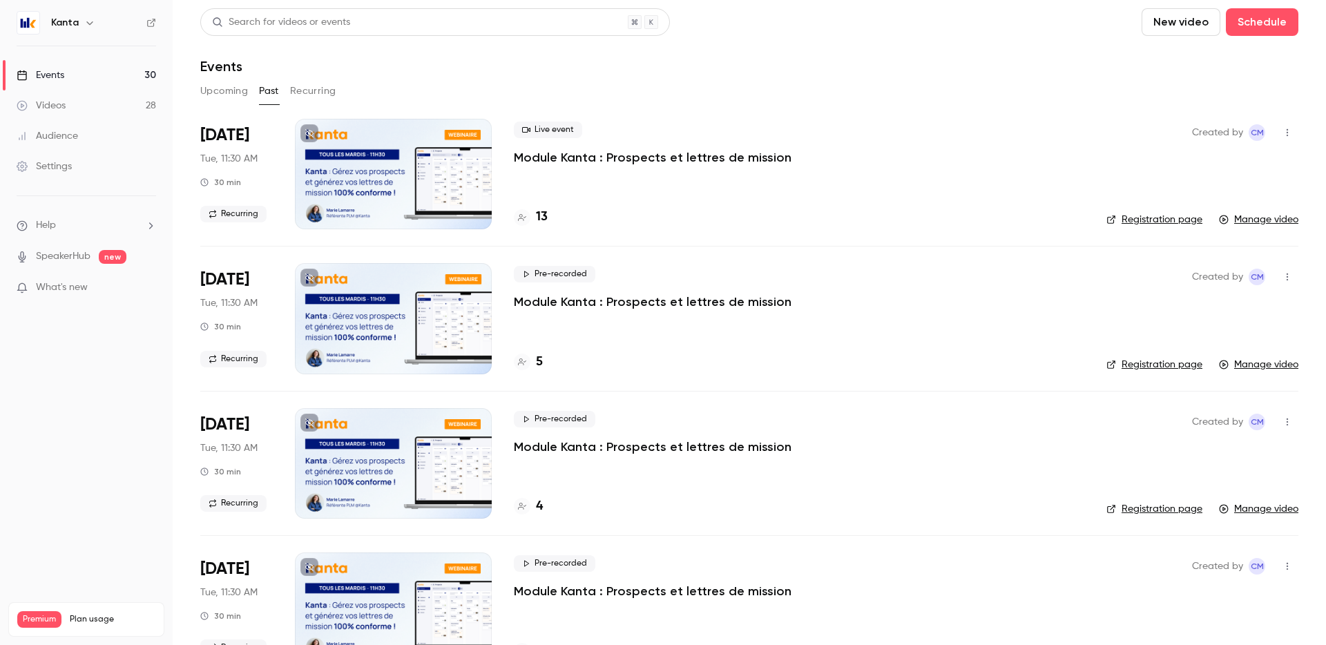
click at [223, 86] on button "Upcoming" at bounding box center [224, 91] width 48 height 22
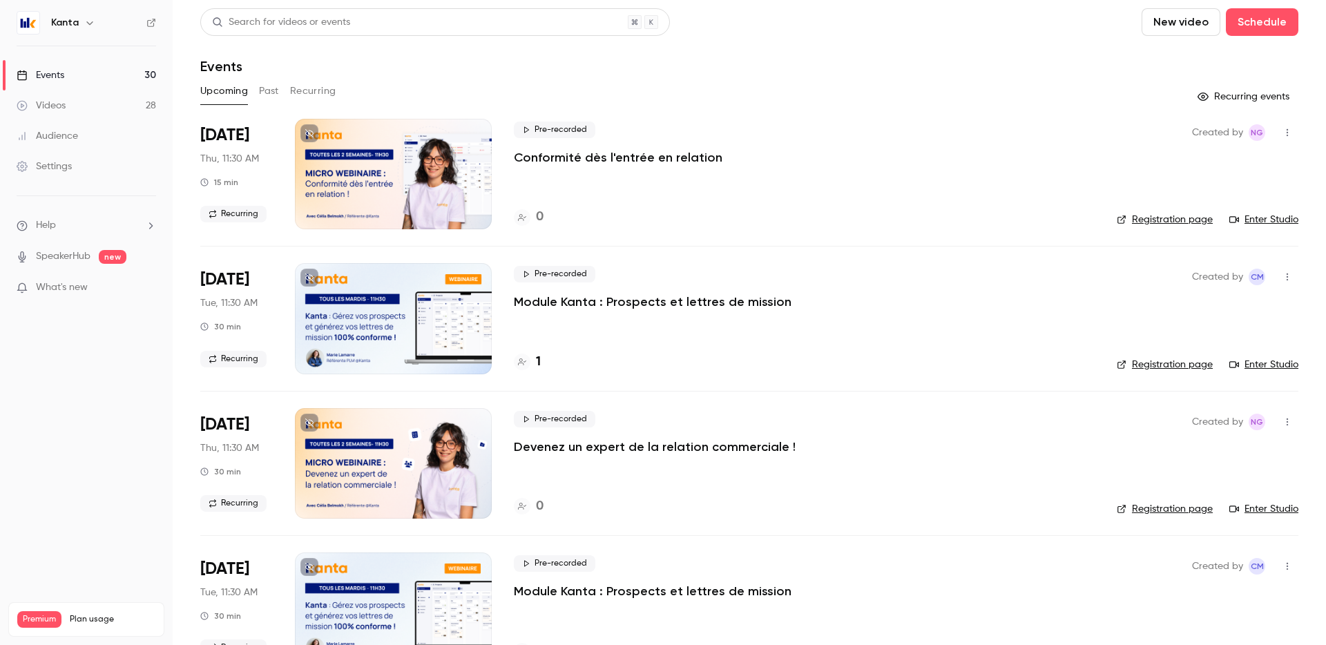
click at [268, 94] on button "Past" at bounding box center [269, 91] width 20 height 22
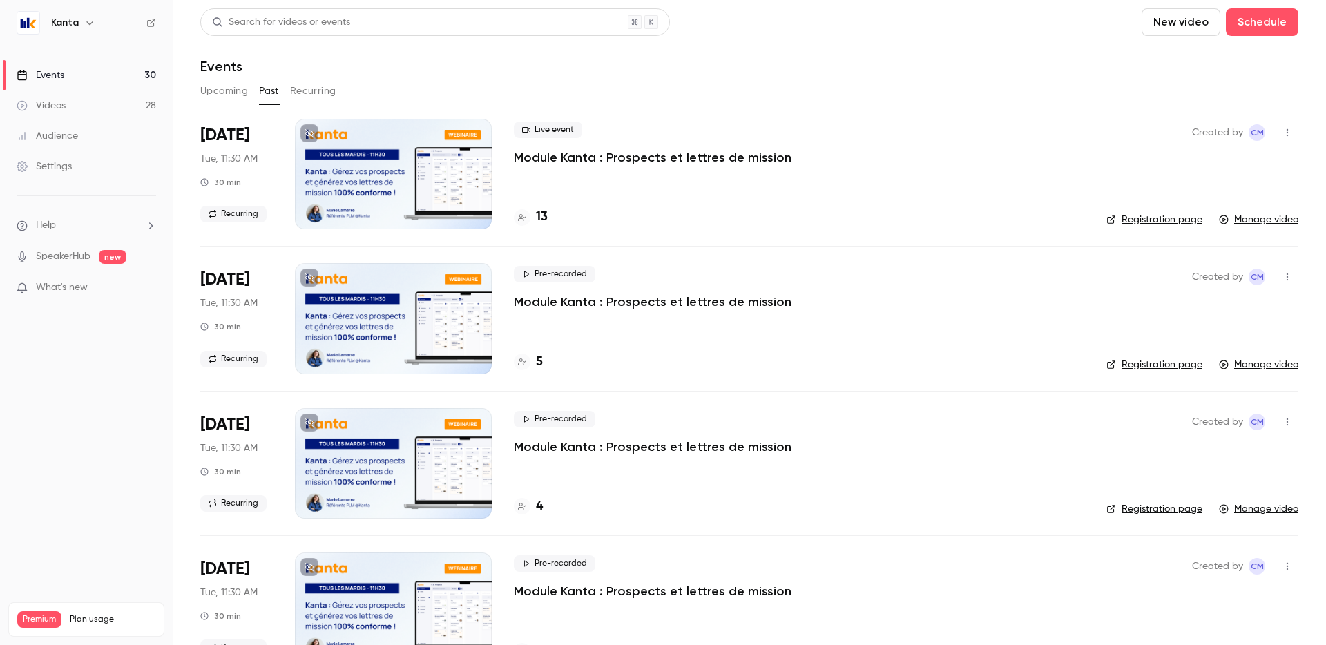
click at [55, 23] on h6 "Kanta" at bounding box center [65, 23] width 28 height 14
click at [18, 26] on img at bounding box center [28, 23] width 22 height 22
click at [86, 23] on icon "button" at bounding box center [89, 22] width 11 height 11
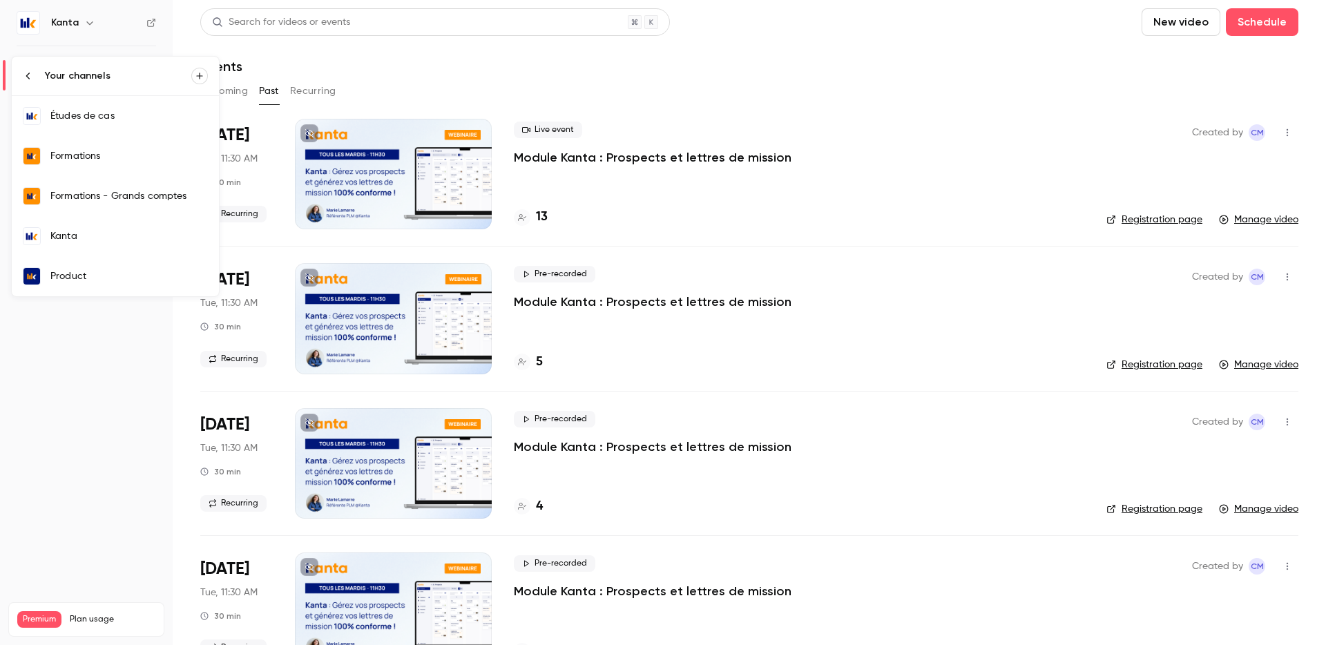
click at [32, 75] on icon at bounding box center [28, 75] width 11 height 11
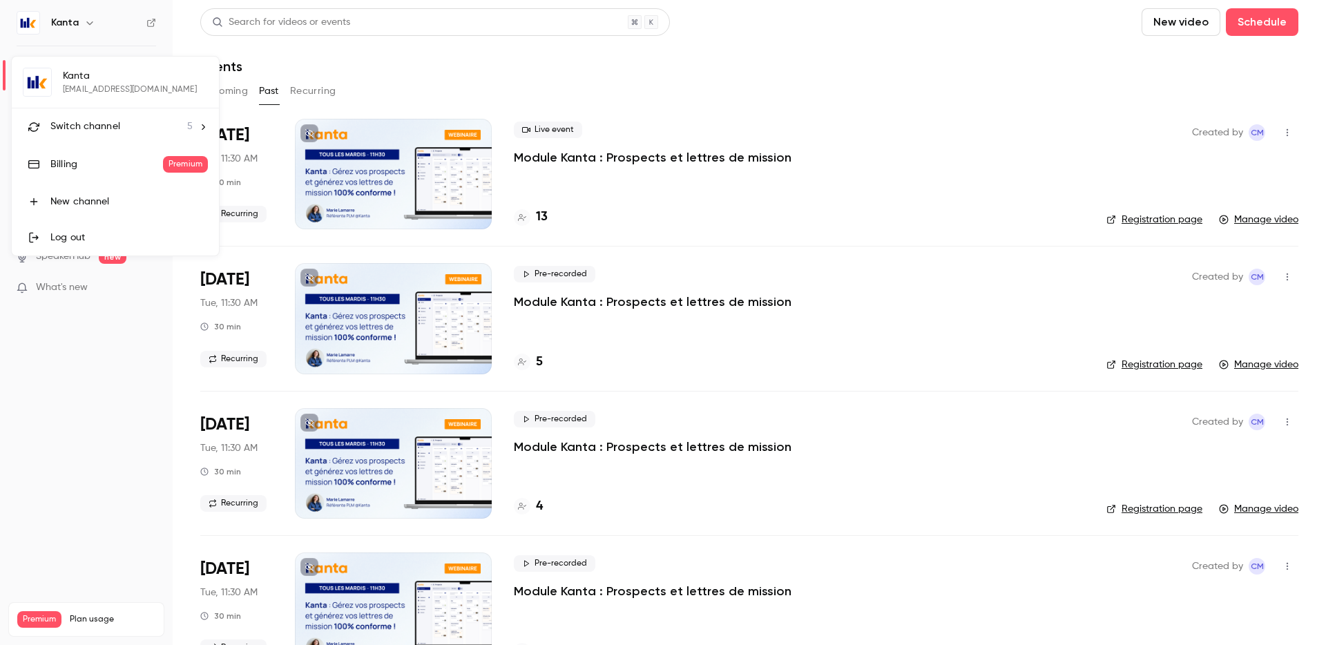
click at [78, 26] on div at bounding box center [663, 322] width 1326 height 645
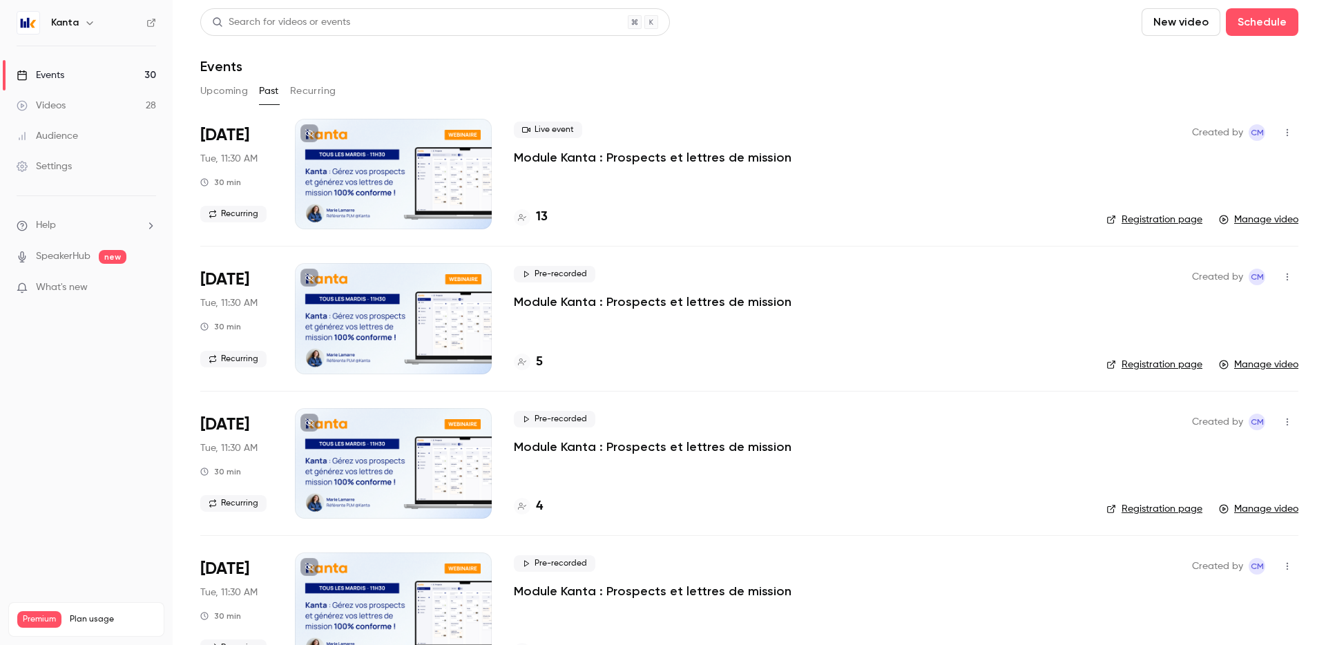
click at [78, 26] on div "Kanta" at bounding box center [93, 23] width 84 height 17
click at [90, 25] on icon "button" at bounding box center [89, 22] width 11 height 11
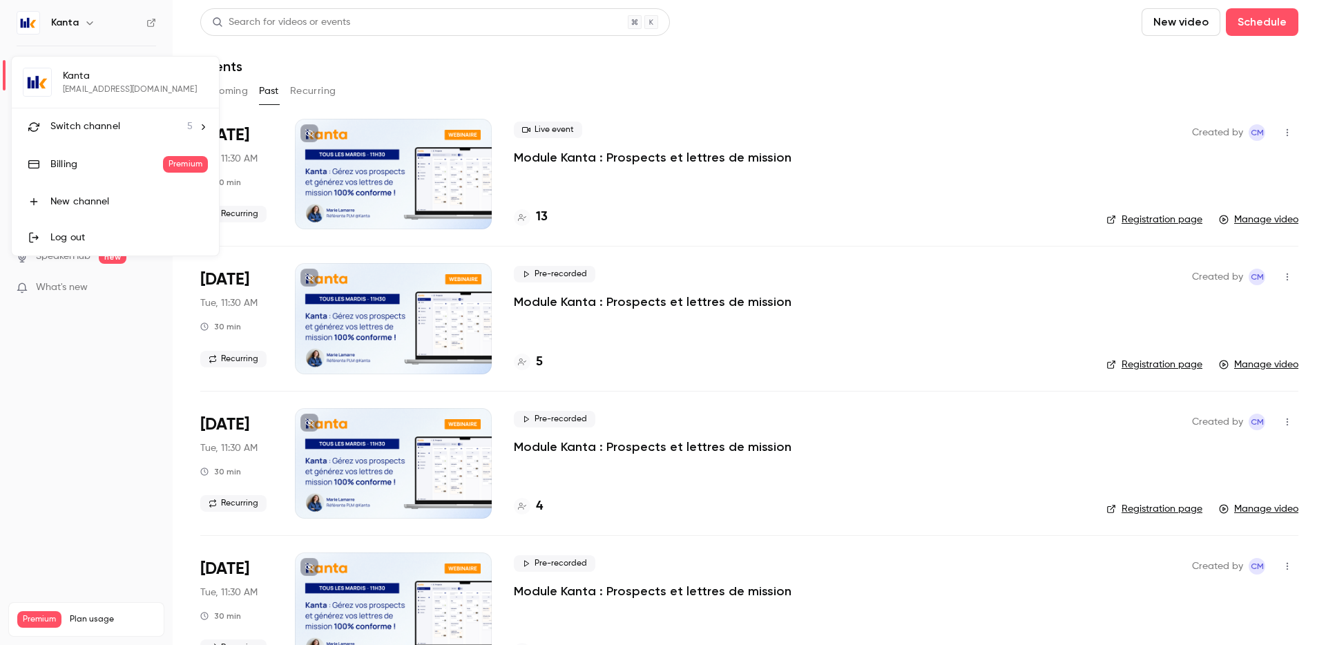
click at [149, 128] on div "Switch channel 5" at bounding box center [121, 127] width 142 height 15
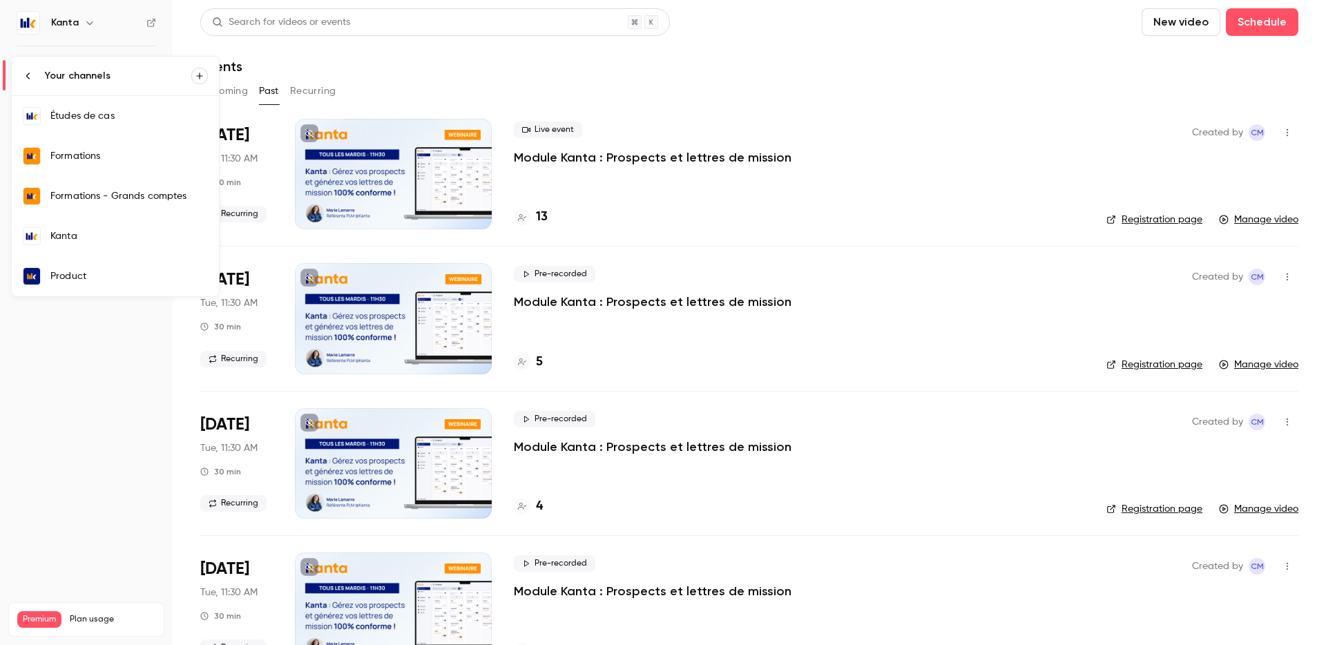
click at [75, 240] on div "Kanta" at bounding box center [128, 236] width 157 height 14
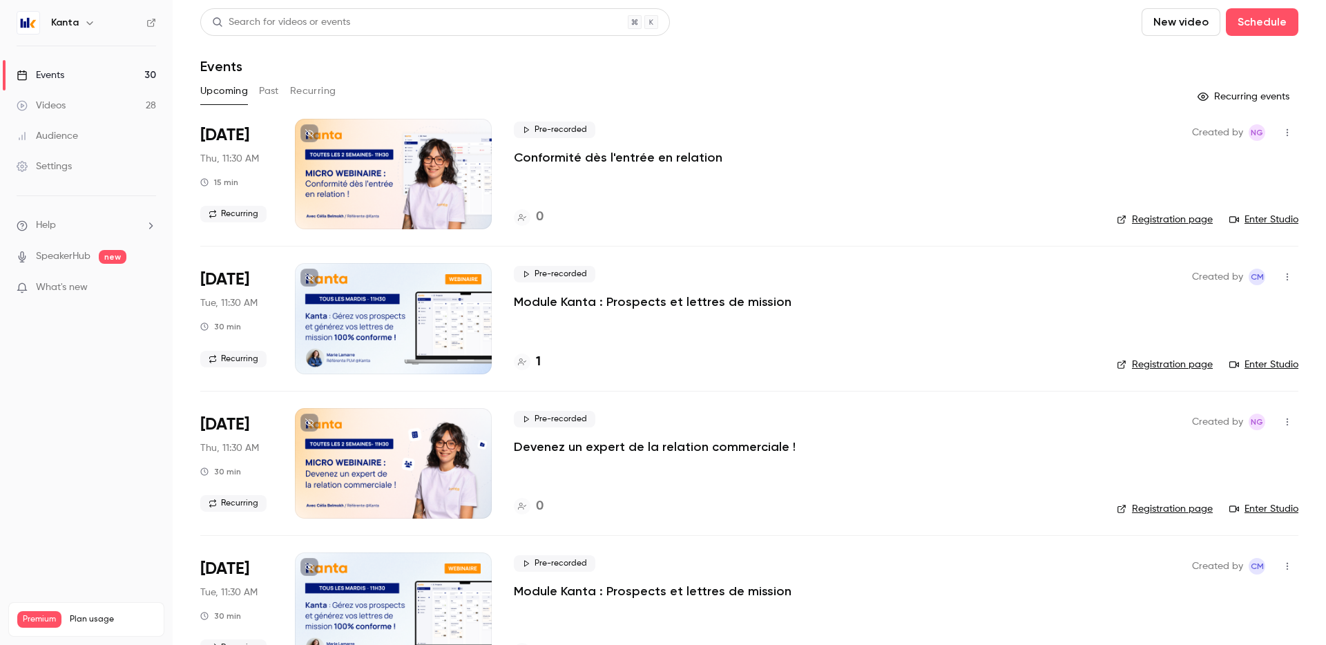
click at [262, 89] on button "Past" at bounding box center [269, 91] width 20 height 22
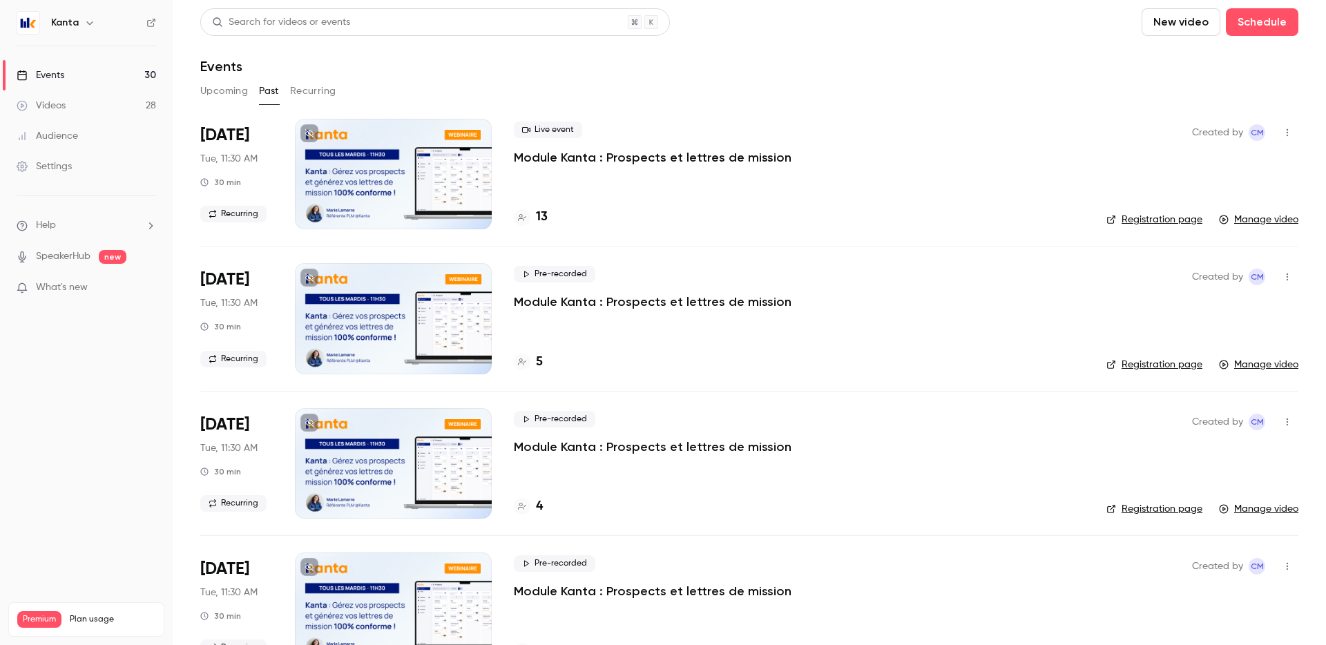
click at [319, 88] on button "Recurring" at bounding box center [313, 91] width 46 height 22
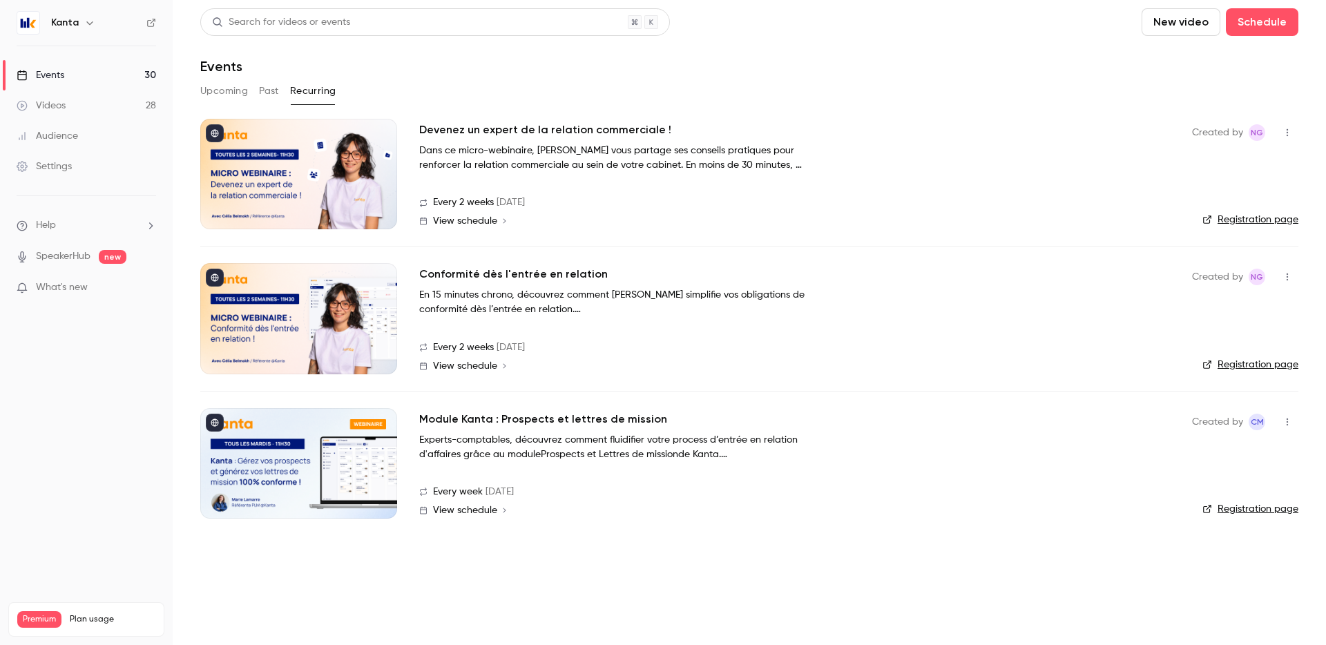
click at [221, 90] on button "Upcoming" at bounding box center [224, 91] width 48 height 22
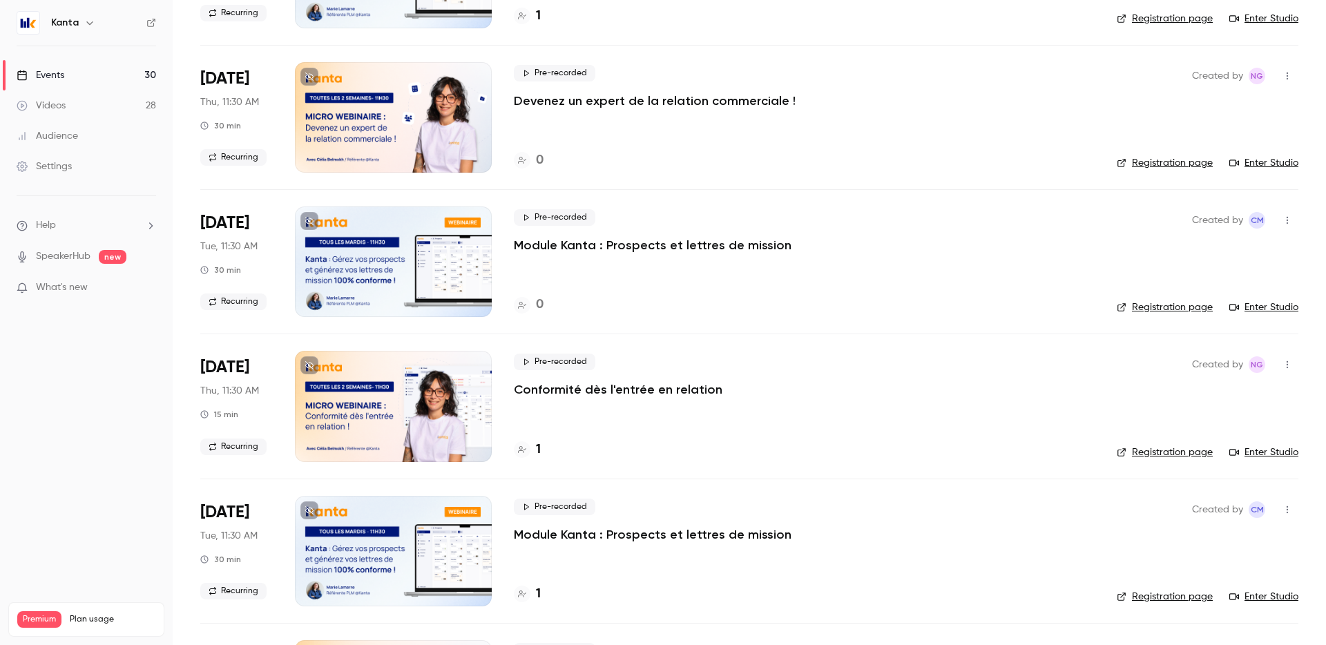
scroll to position [228, 0]
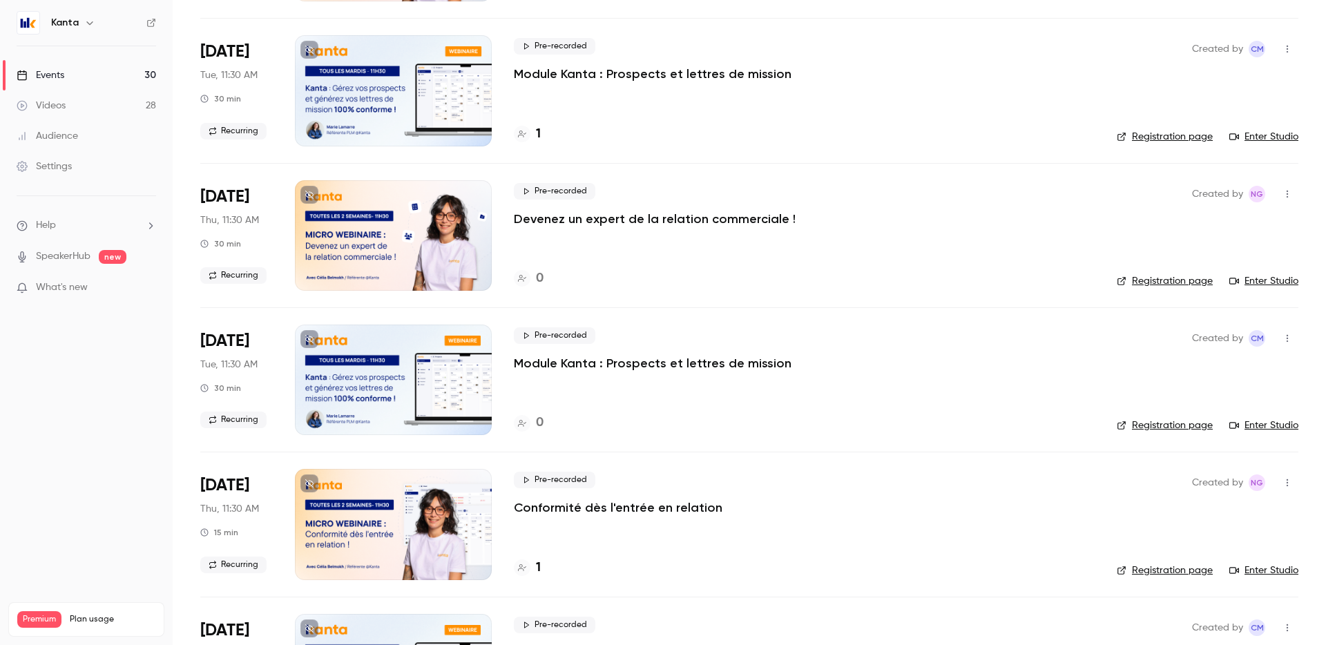
click at [540, 568] on h4 "1" at bounding box center [538, 568] width 5 height 19
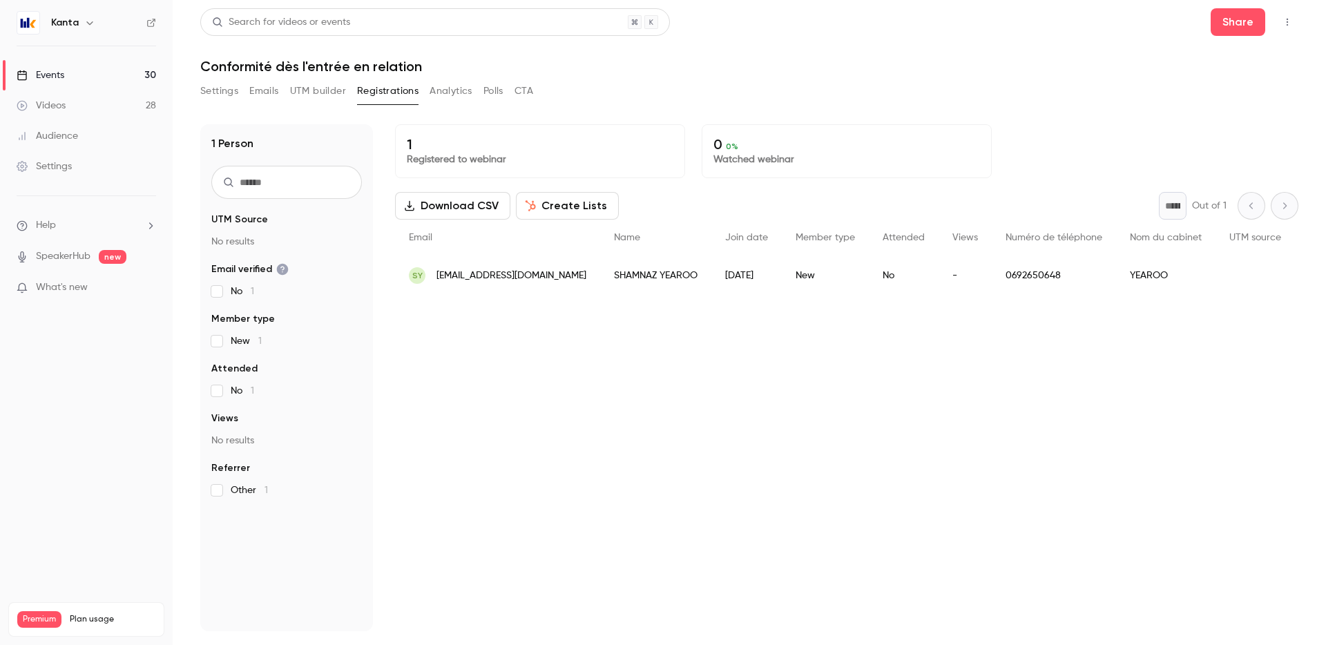
click at [120, 70] on link "Events 30" at bounding box center [86, 75] width 173 height 30
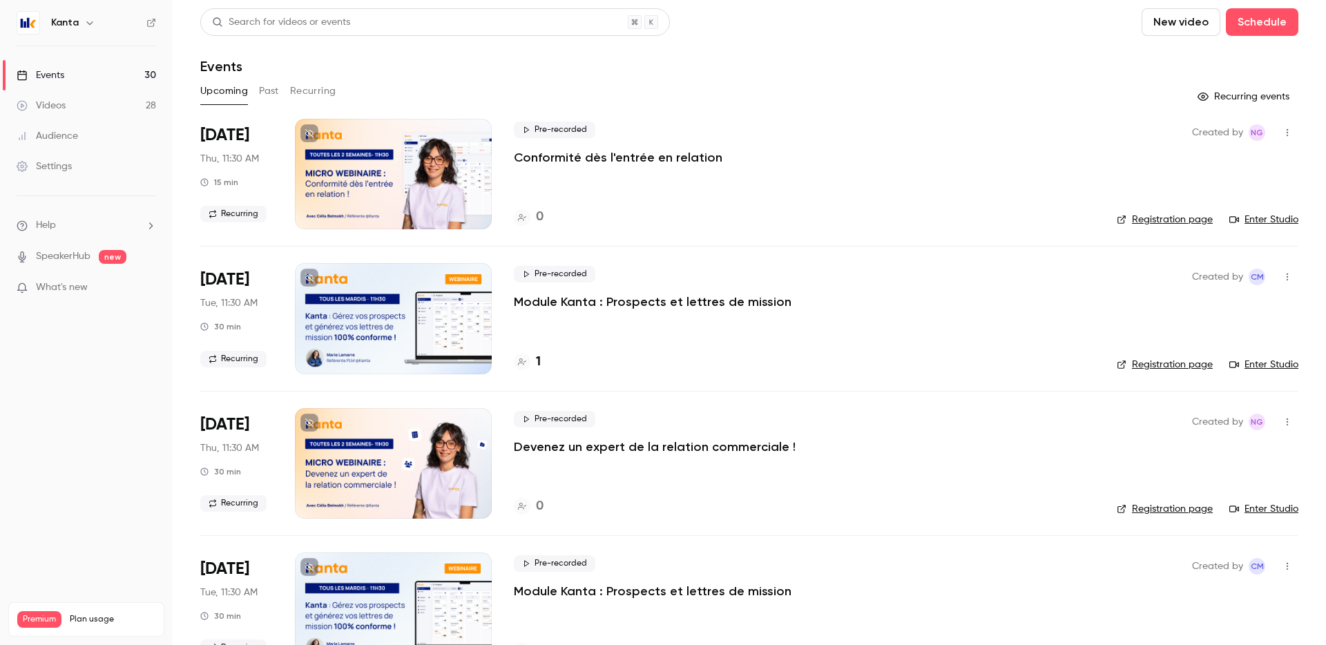
click at [82, 73] on link "Events 30" at bounding box center [86, 75] width 173 height 30
click at [263, 93] on button "Past" at bounding box center [269, 91] width 20 height 22
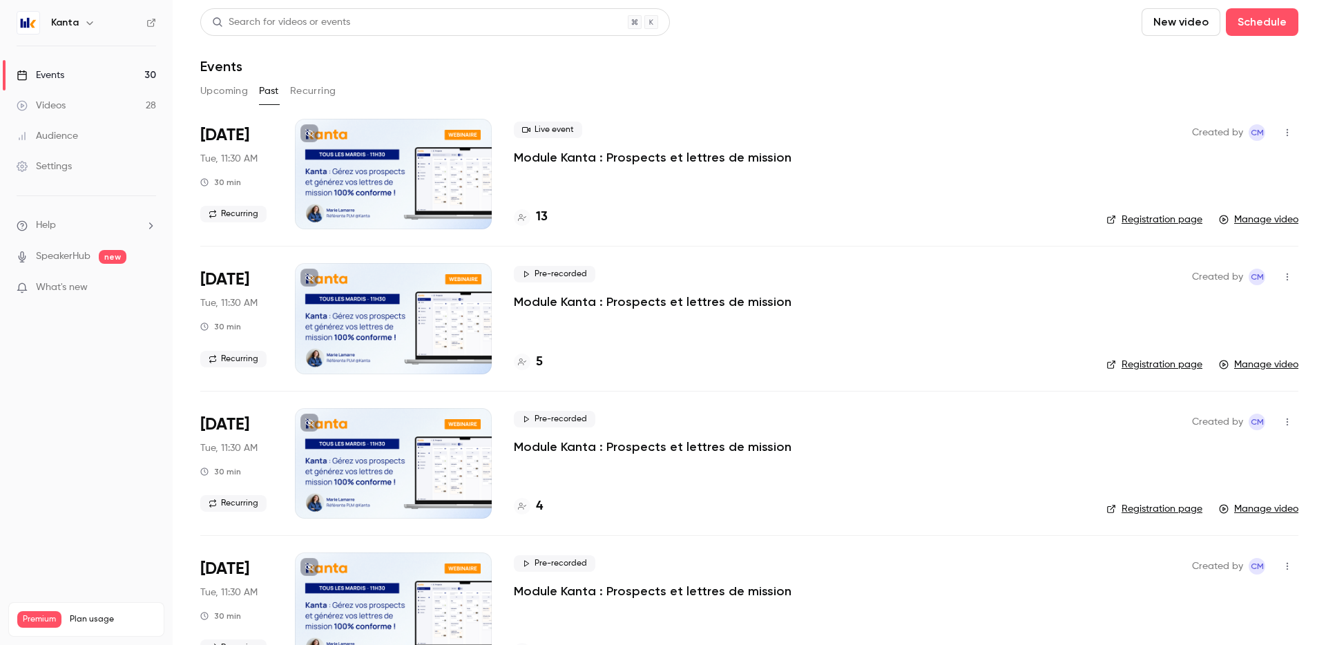
click at [317, 93] on button "Recurring" at bounding box center [313, 91] width 46 height 22
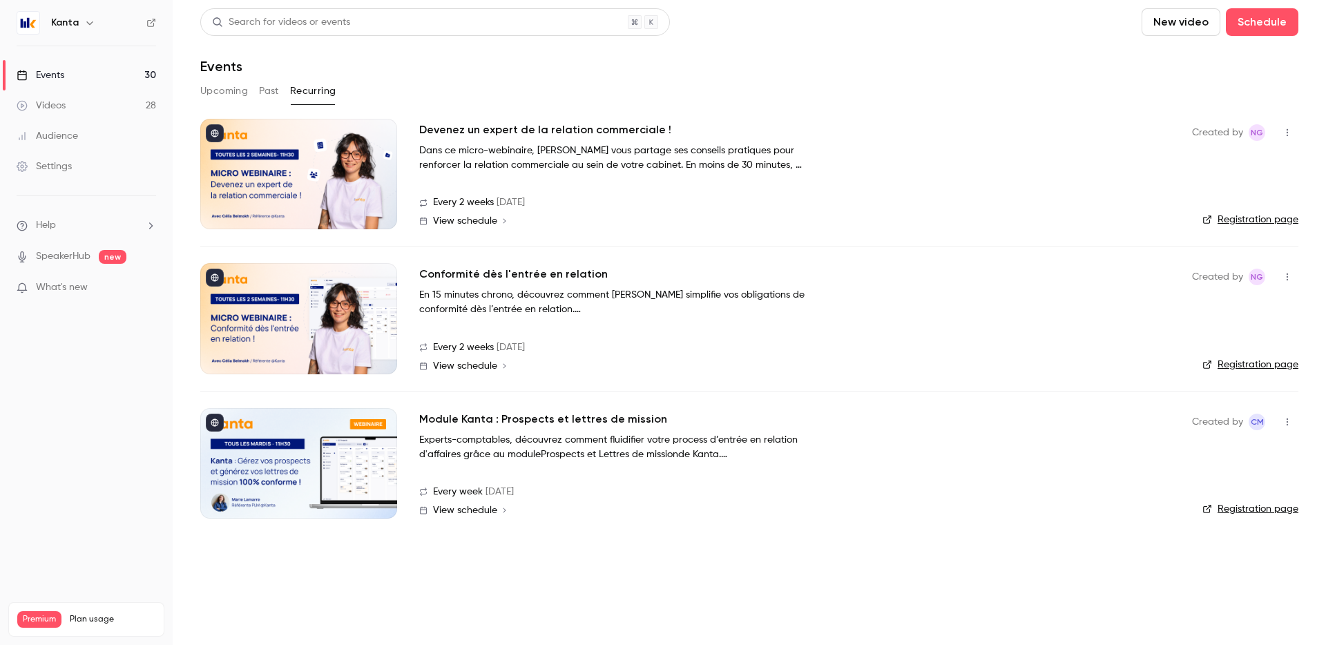
click at [229, 93] on button "Upcoming" at bounding box center [224, 91] width 48 height 22
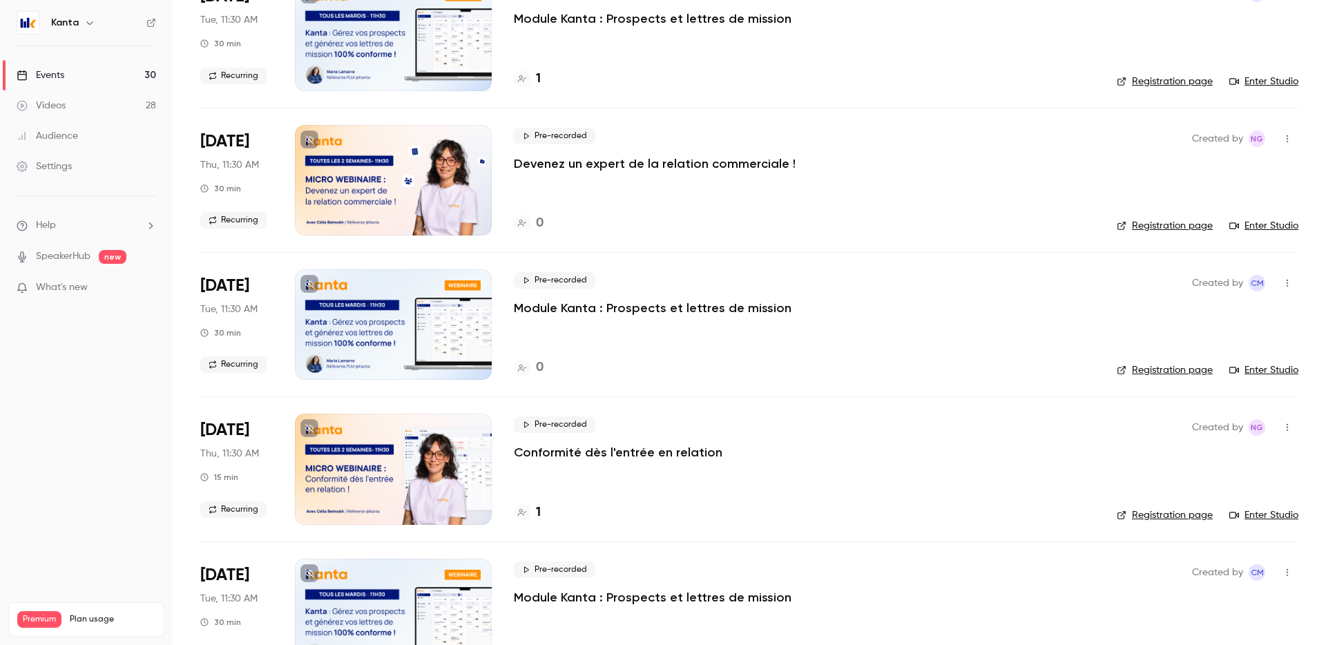
scroll to position [325, 0]
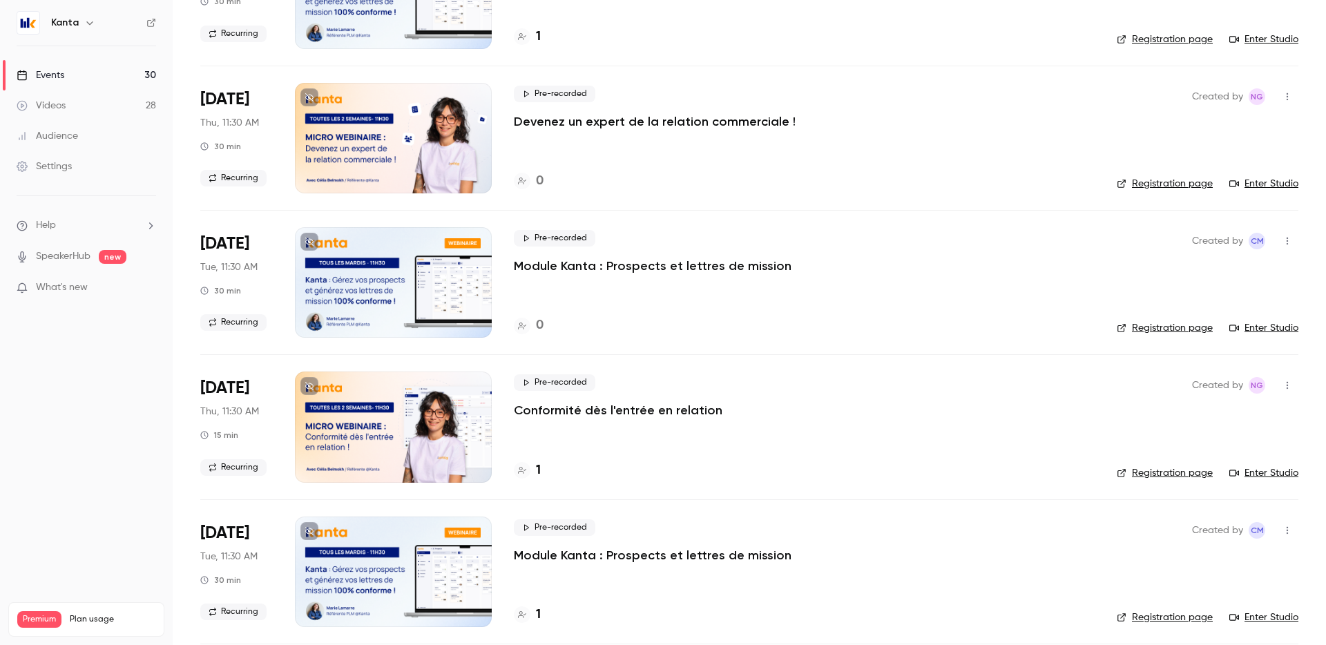
click at [544, 466] on div "1" at bounding box center [804, 470] width 581 height 19
click at [539, 466] on h4 "1" at bounding box center [538, 470] width 5 height 19
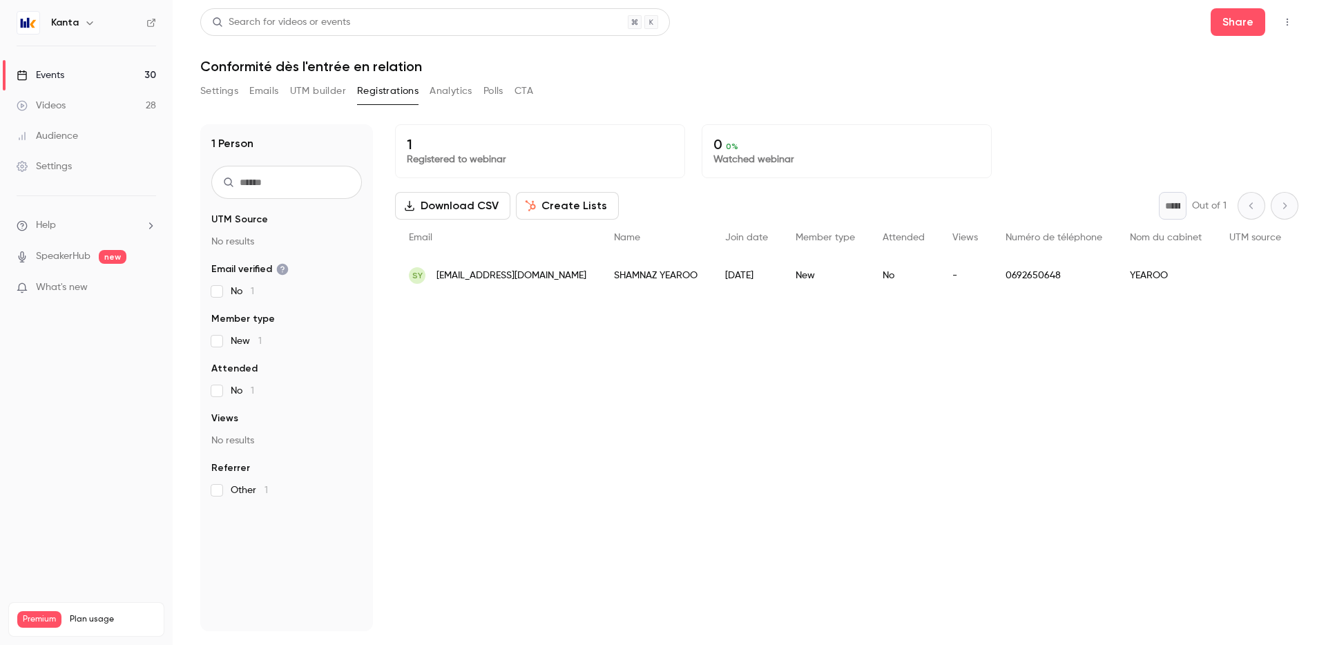
click at [75, 67] on link "Events 30" at bounding box center [86, 75] width 173 height 30
